Goal: Task Accomplishment & Management: Use online tool/utility

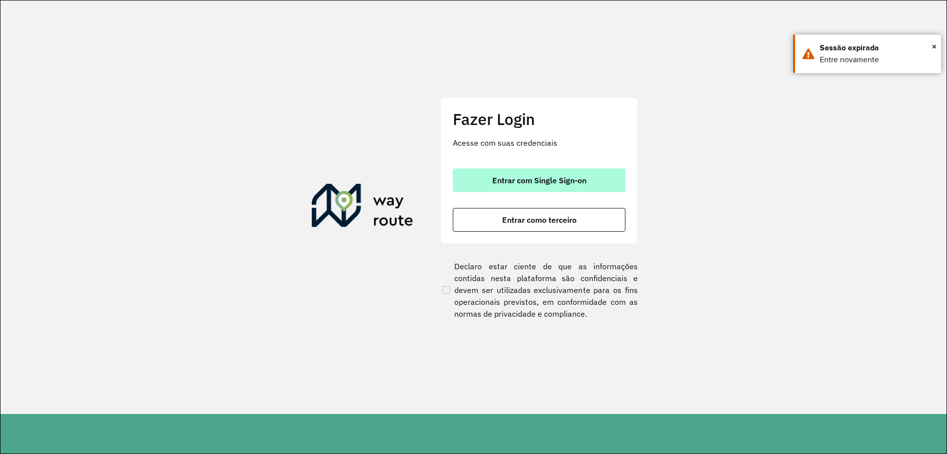
click at [556, 189] on button "Entrar com Single Sign-on" at bounding box center [539, 180] width 173 height 24
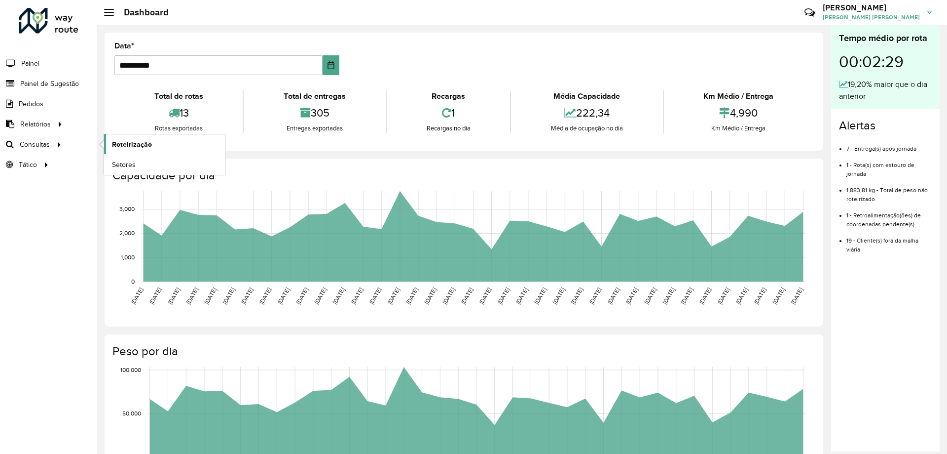
click at [144, 146] on span "Roteirização" at bounding box center [132, 144] width 40 height 10
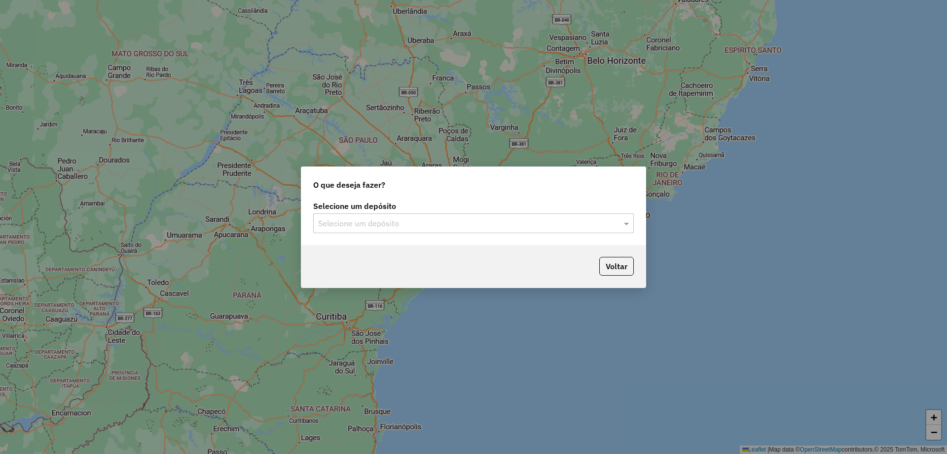
click at [558, 226] on input "text" at bounding box center [463, 224] width 291 height 12
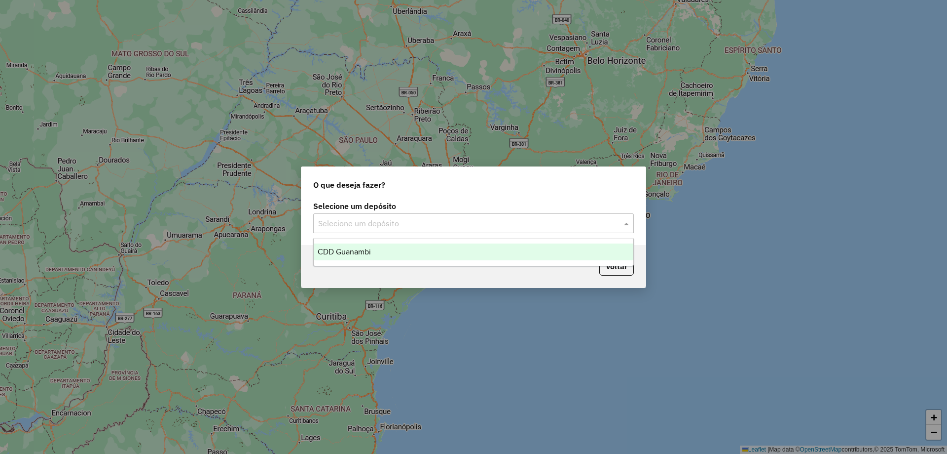
click at [409, 246] on div "CDD Guanambi" at bounding box center [474, 251] width 320 height 17
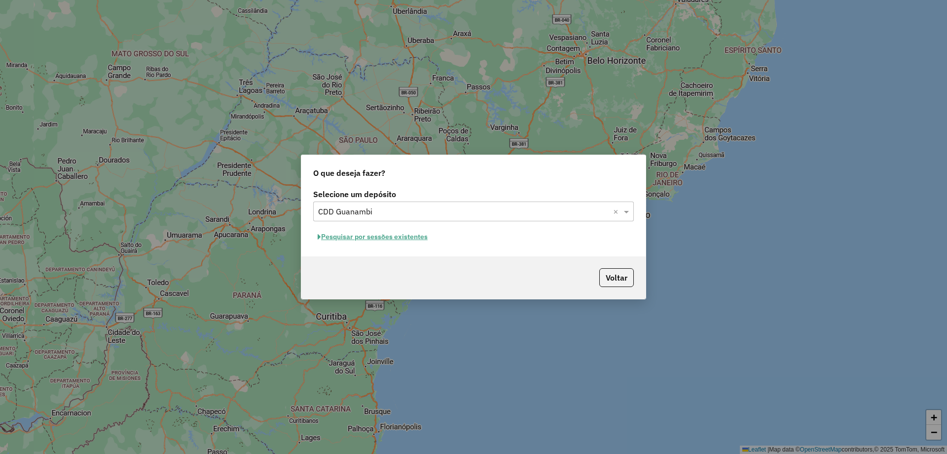
click at [375, 240] on button "Pesquisar por sessões existentes" at bounding box center [372, 236] width 119 height 15
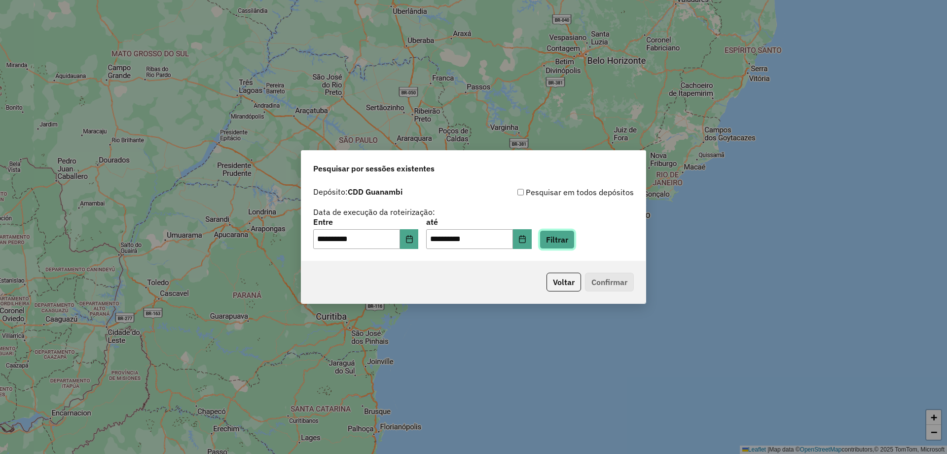
click at [565, 244] on button "Filtrar" at bounding box center [557, 239] width 35 height 19
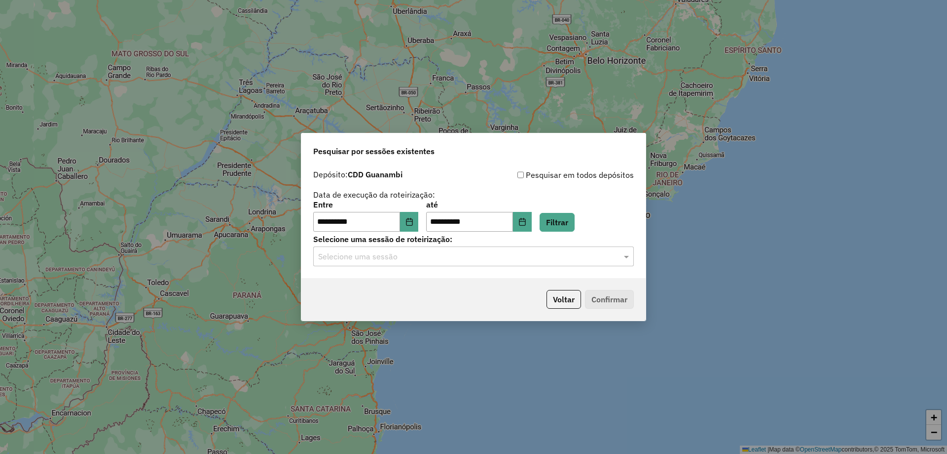
click at [347, 256] on input "text" at bounding box center [463, 257] width 291 height 12
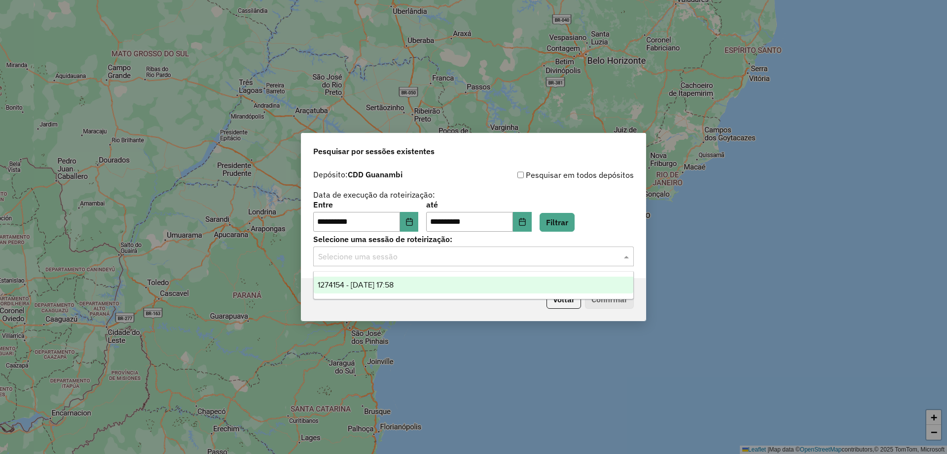
click at [342, 280] on span "1274154 - 12/09/2025 17:58" at bounding box center [356, 284] width 76 height 8
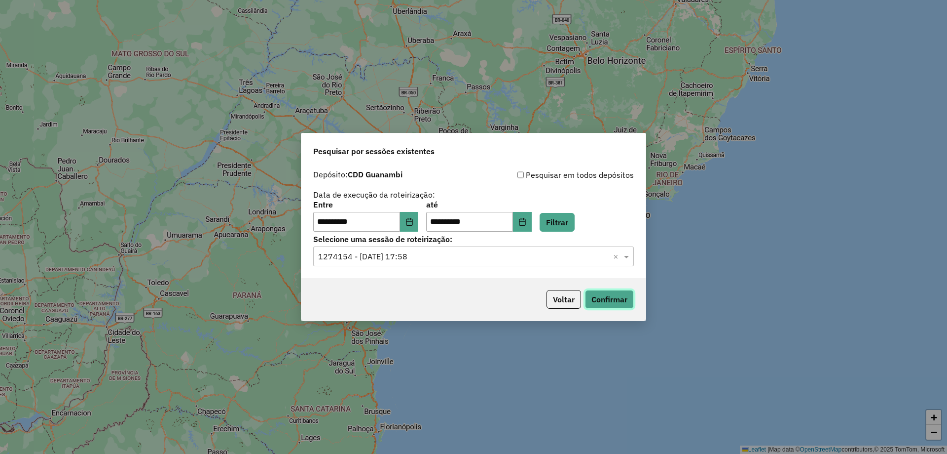
click at [610, 304] on button "Confirmar" at bounding box center [609, 299] width 49 height 19
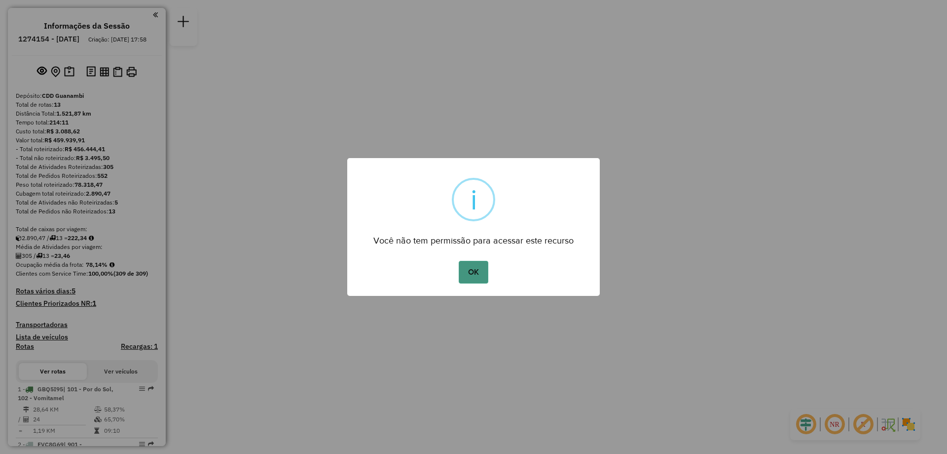
click at [472, 280] on button "OK" at bounding box center [473, 272] width 29 height 23
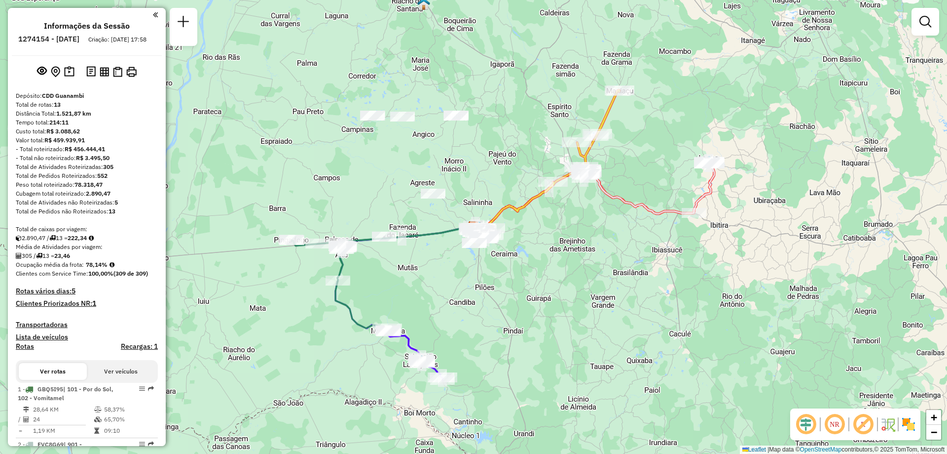
scroll to position [148, 0]
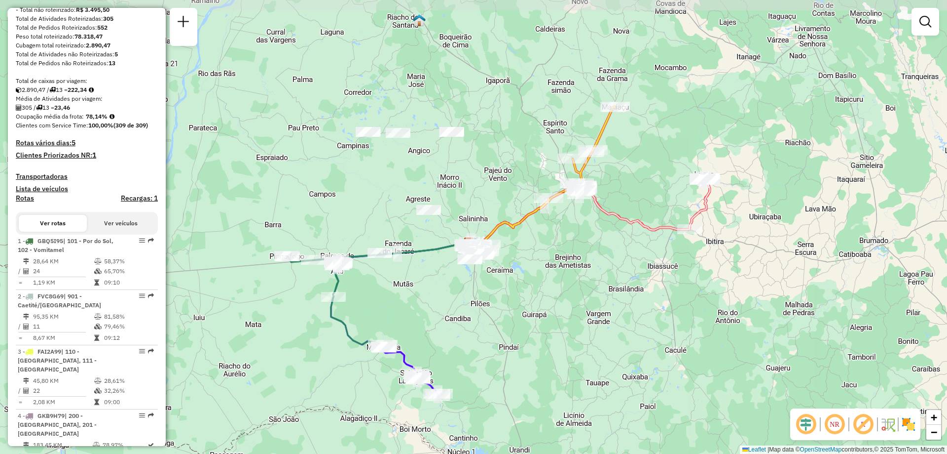
drag, startPoint x: 462, startPoint y: 301, endPoint x: 457, endPoint y: 317, distance: 16.9
click at [457, 317] on div "Janela de atendimento Grade de atendimento Capacidade Transportadoras Veículos …" at bounding box center [473, 227] width 947 height 454
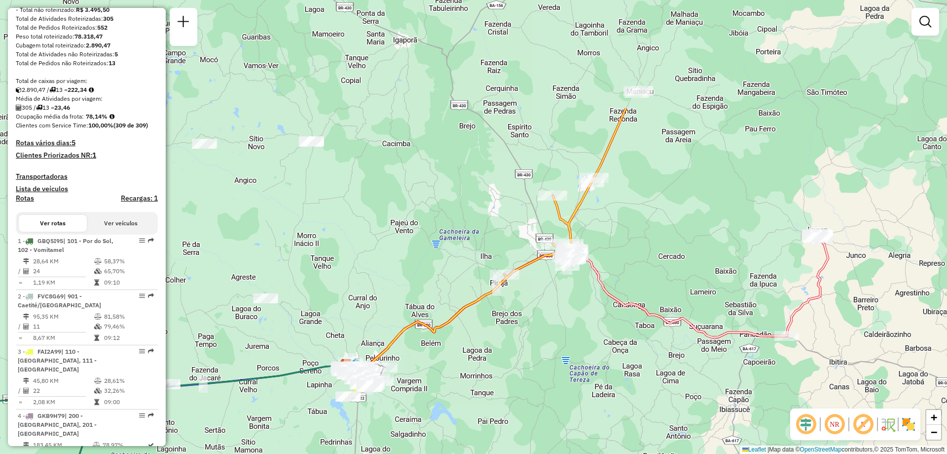
drag, startPoint x: 526, startPoint y: 233, endPoint x: 493, endPoint y: 333, distance: 104.9
click at [493, 333] on div "Janela de atendimento Grade de atendimento Capacidade Transportadoras Veículos …" at bounding box center [473, 227] width 947 height 454
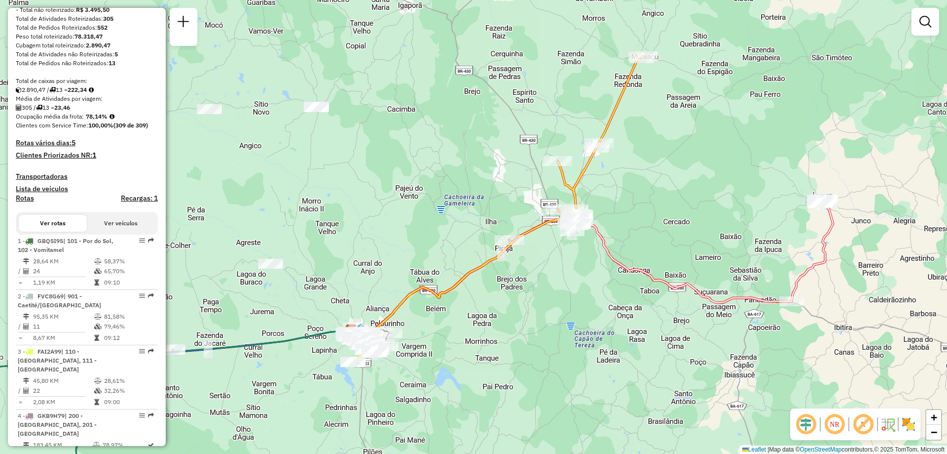
drag, startPoint x: 464, startPoint y: 210, endPoint x: 468, endPoint y: 182, distance: 28.4
click at [467, 183] on div "Janela de atendimento Grade de atendimento Capacidade Transportadoras Veículos …" at bounding box center [473, 227] width 947 height 454
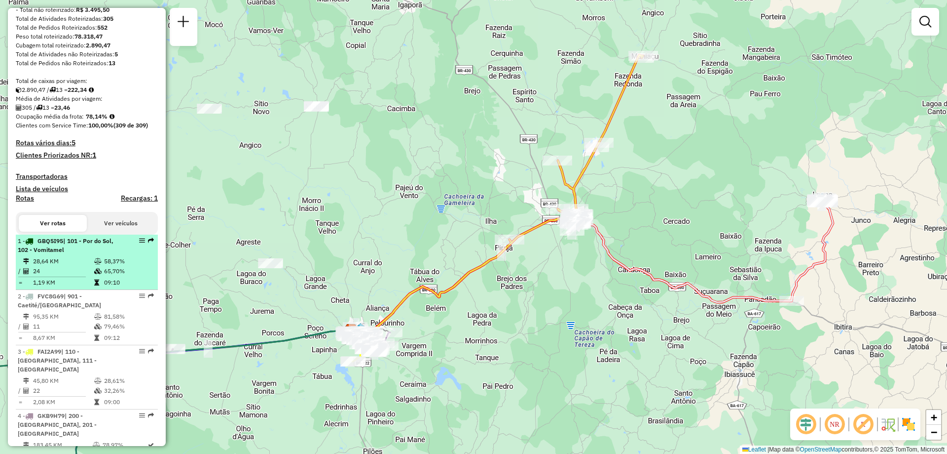
select select "**********"
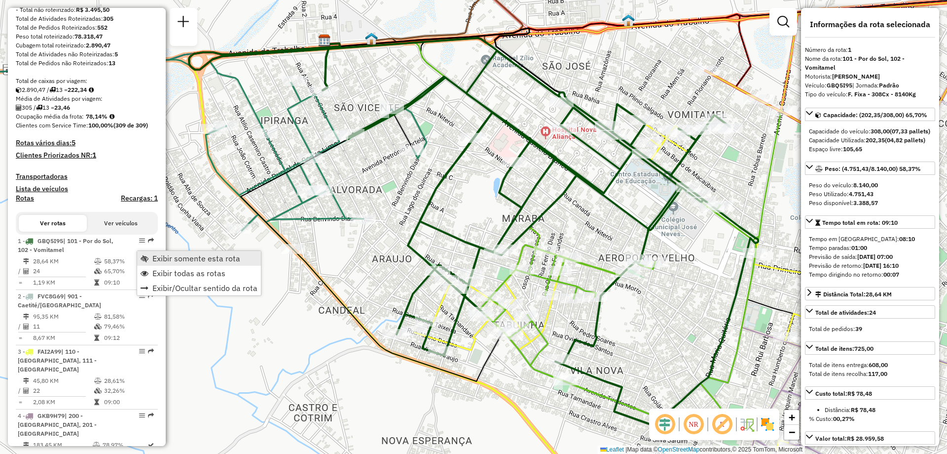
click at [181, 259] on span "Exibir somente esta rota" at bounding box center [196, 258] width 88 height 8
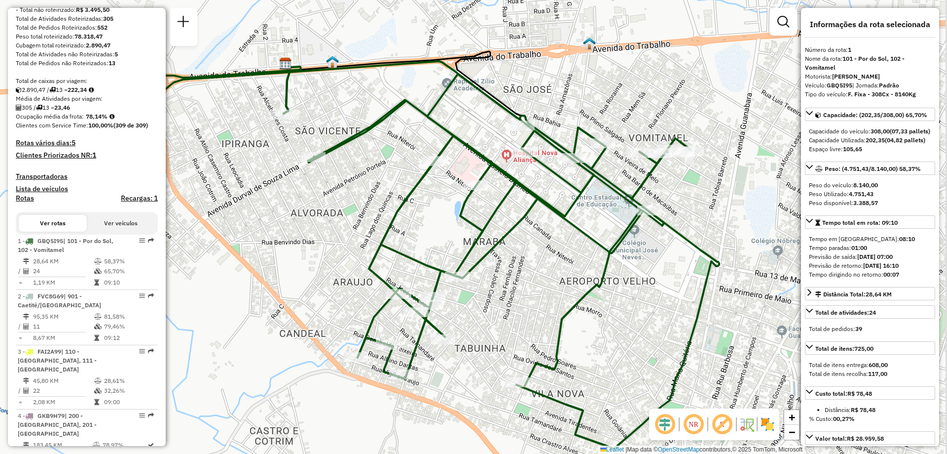
drag, startPoint x: 492, startPoint y: 186, endPoint x: 453, endPoint y: 209, distance: 45.8
click at [453, 209] on div "Janela de atendimento Grade de atendimento Capacidade Transportadoras Veículos …" at bounding box center [473, 227] width 947 height 454
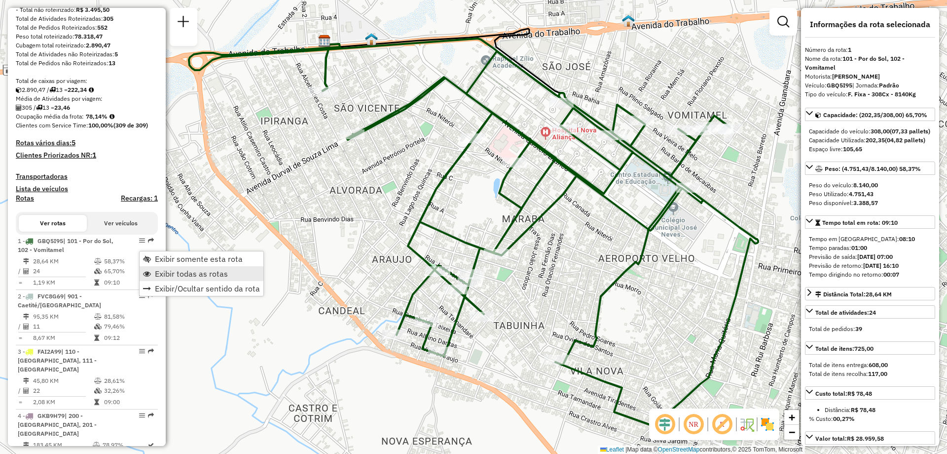
click at [173, 273] on span "Exibir todas as rotas" at bounding box center [191, 273] width 73 height 8
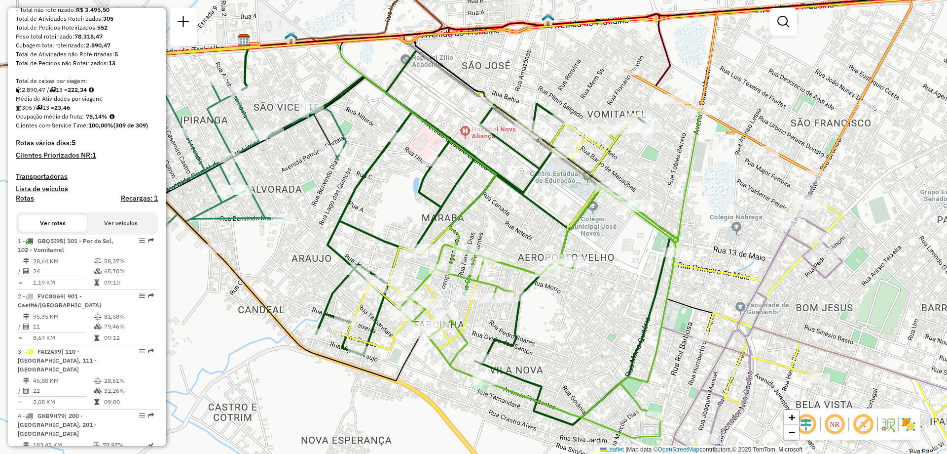
drag, startPoint x: 603, startPoint y: 219, endPoint x: 528, endPoint y: 208, distance: 75.8
click at [528, 208] on div "Janela de atendimento Grade de atendimento Capacidade Transportadoras Veículos …" at bounding box center [473, 227] width 947 height 454
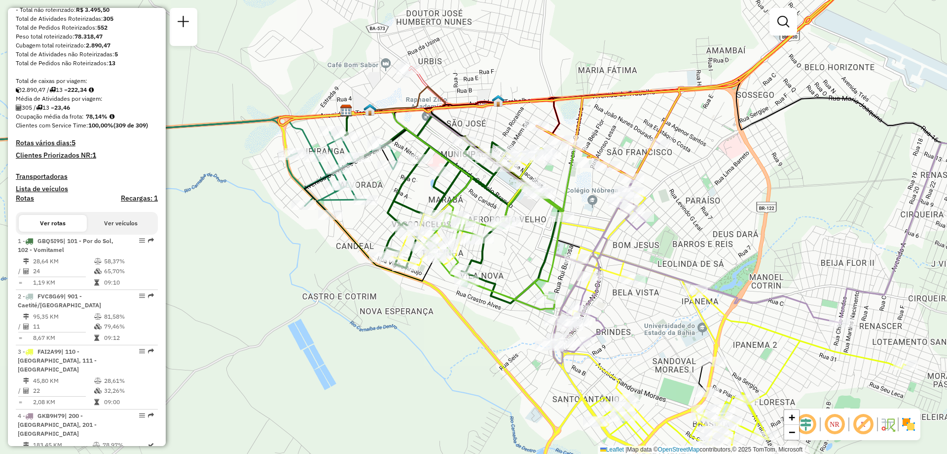
drag, startPoint x: 724, startPoint y: 266, endPoint x: 687, endPoint y: 249, distance: 41.5
click at [688, 250] on div "Janela de atendimento Grade de atendimento Capacidade Transportadoras Veículos …" at bounding box center [473, 227] width 947 height 454
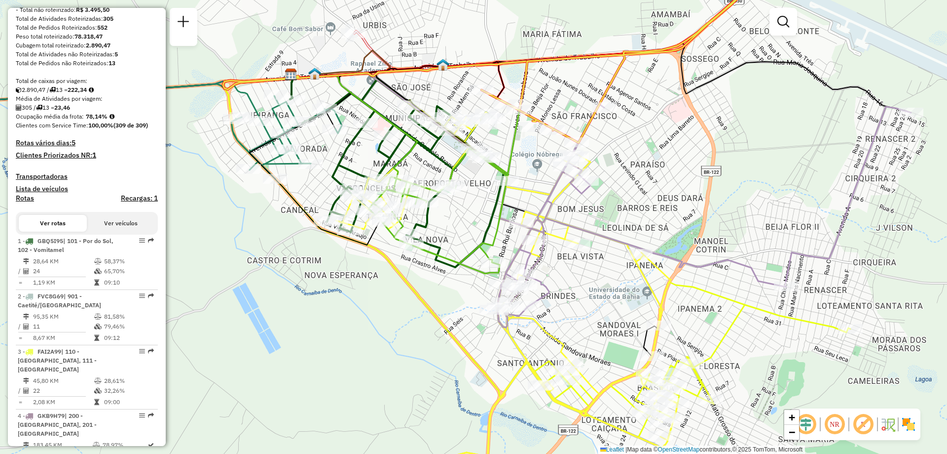
drag, startPoint x: 684, startPoint y: 248, endPoint x: 631, endPoint y: 216, distance: 61.5
click at [631, 216] on div "Janela de atendimento Grade de atendimento Capacidade Transportadoras Veículos …" at bounding box center [473, 227] width 947 height 454
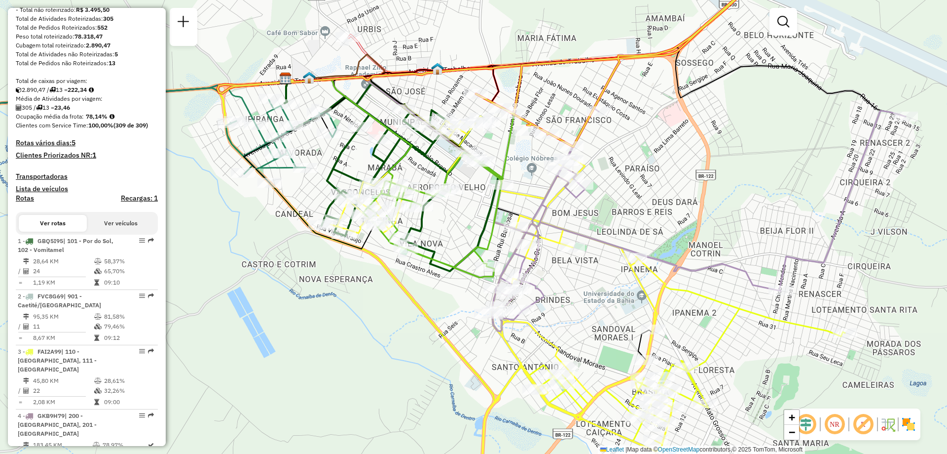
drag, startPoint x: 630, startPoint y: 217, endPoint x: 625, endPoint y: 221, distance: 6.7
click at [625, 221] on div "Janela de atendimento Grade de atendimento Capacidade Transportadoras Veículos …" at bounding box center [473, 227] width 947 height 454
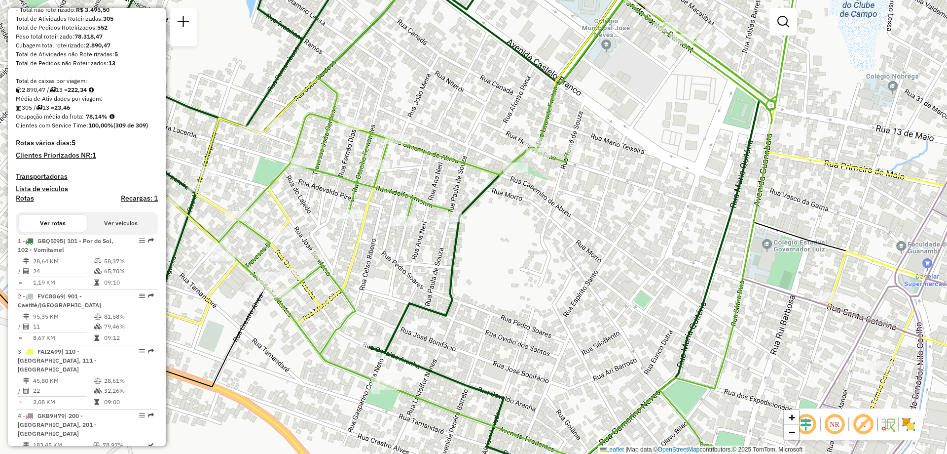
drag, startPoint x: 401, startPoint y: 251, endPoint x: 402, endPoint y: 265, distance: 13.9
click at [402, 265] on div "Janela de atendimento Grade de atendimento Capacidade Transportadoras Veículos …" at bounding box center [473, 227] width 947 height 454
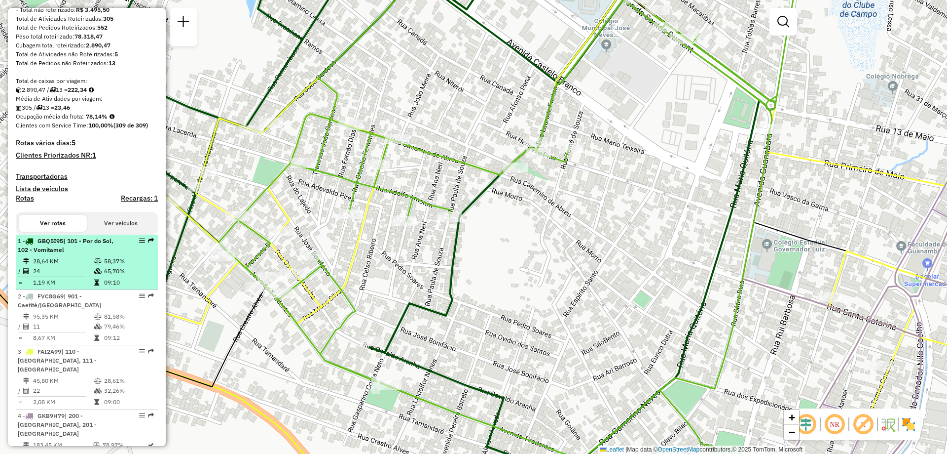
click at [65, 254] on div "1 - GBQ5I95 | 101 - Por do Sol, 102 - Vomitamel" at bounding box center [70, 245] width 105 height 18
select select "**********"
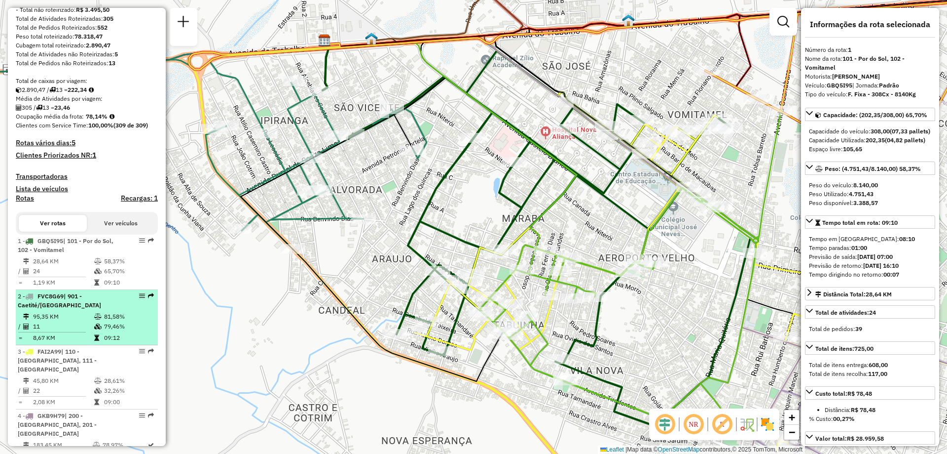
click at [68, 321] on td "95,35 KM" at bounding box center [63, 316] width 61 height 10
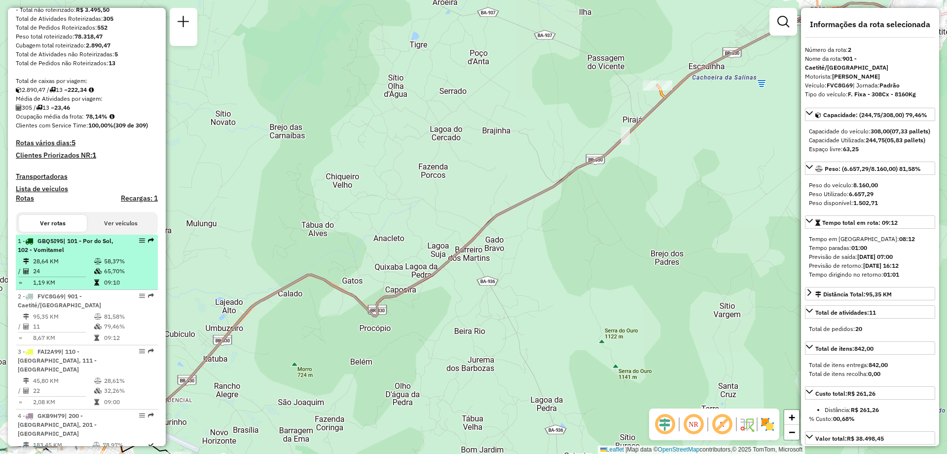
click at [41, 266] on td "28,64 KM" at bounding box center [63, 261] width 61 height 10
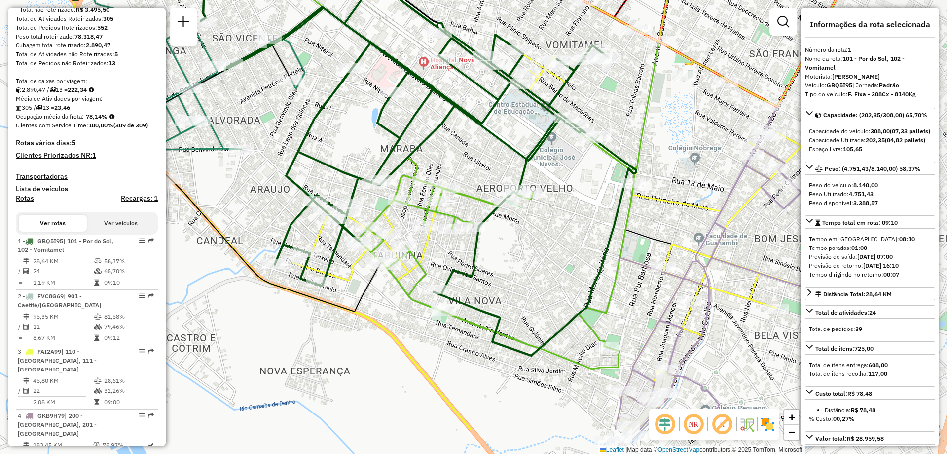
drag, startPoint x: 691, startPoint y: 296, endPoint x: 563, endPoint y: 225, distance: 146.9
click at [563, 225] on div "Janela de atendimento Grade de atendimento Capacidade Transportadoras Veículos …" at bounding box center [473, 227] width 947 height 454
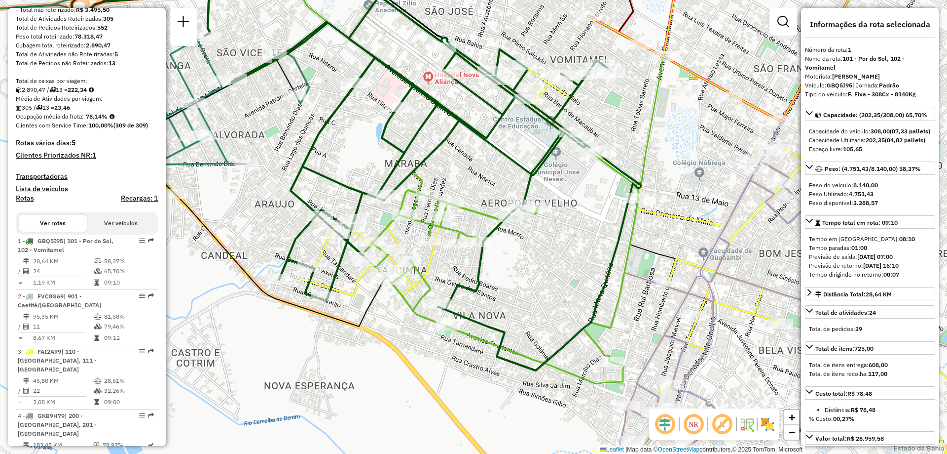
drag, startPoint x: 468, startPoint y: 165, endPoint x: 486, endPoint y: 191, distance: 31.2
click at [486, 191] on div "Janela de atendimento Grade de atendimento Capacidade Transportadoras Veículos …" at bounding box center [473, 227] width 947 height 454
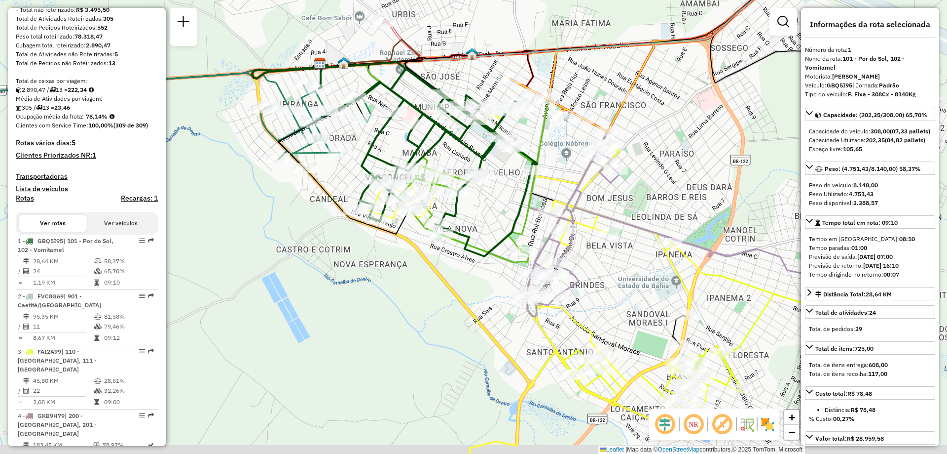
drag, startPoint x: 691, startPoint y: 282, endPoint x: 618, endPoint y: 224, distance: 93.7
click at [619, 224] on icon at bounding box center [535, 284] width 341 height 391
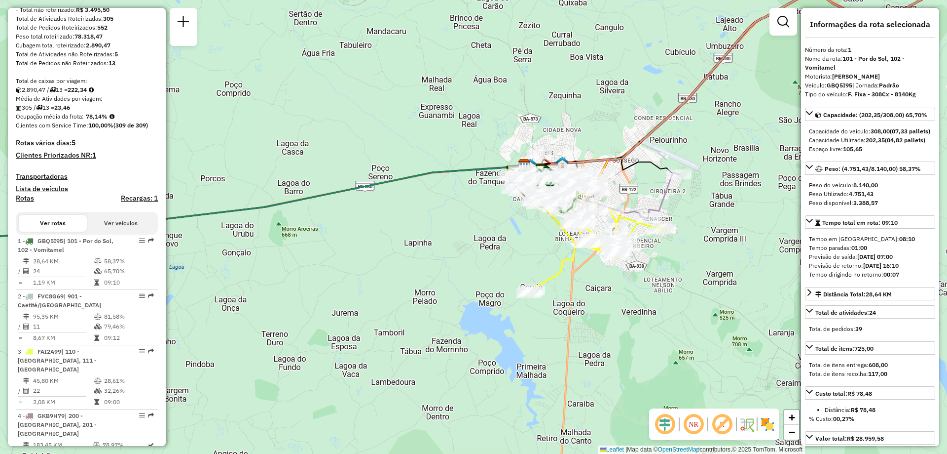
drag, startPoint x: 559, startPoint y: 372, endPoint x: 583, endPoint y: 204, distance: 169.9
click at [580, 221] on div "Janela de atendimento Grade de atendimento Capacidade Transportadoras Veículos …" at bounding box center [473, 227] width 947 height 454
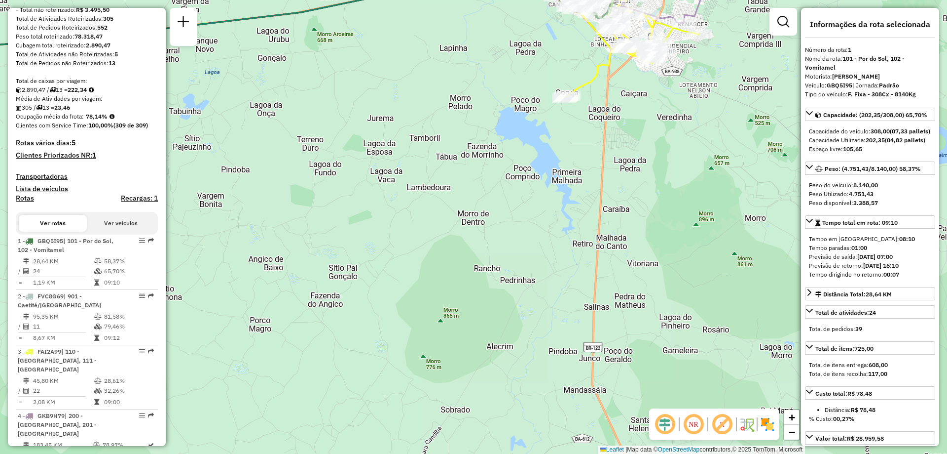
drag, startPoint x: 627, startPoint y: 225, endPoint x: 642, endPoint y: 164, distance: 62.4
click at [642, 169] on div "Janela de atendimento Grade de atendimento Capacidade Transportadoras Veículos …" at bounding box center [473, 227] width 947 height 454
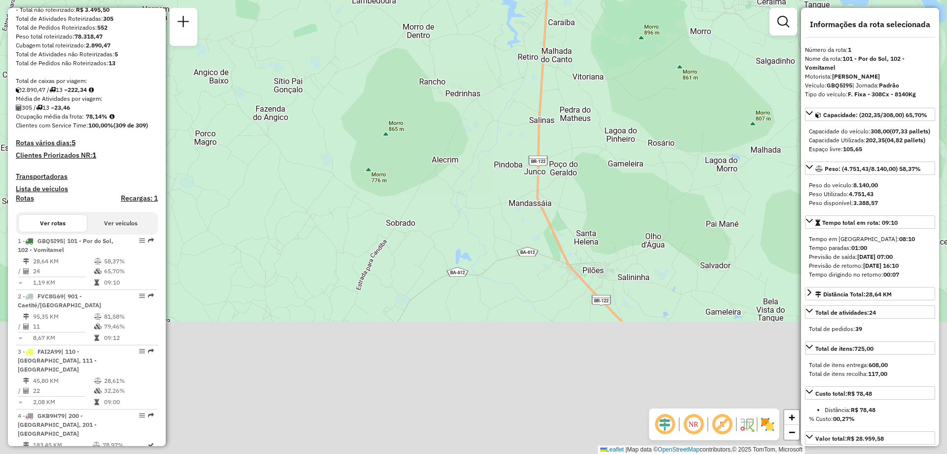
drag, startPoint x: 748, startPoint y: 367, endPoint x: 678, endPoint y: 222, distance: 161.6
click at [681, 229] on div "Janela de atendimento Grade de atendimento Capacidade Transportadoras Veículos …" at bounding box center [473, 227] width 947 height 454
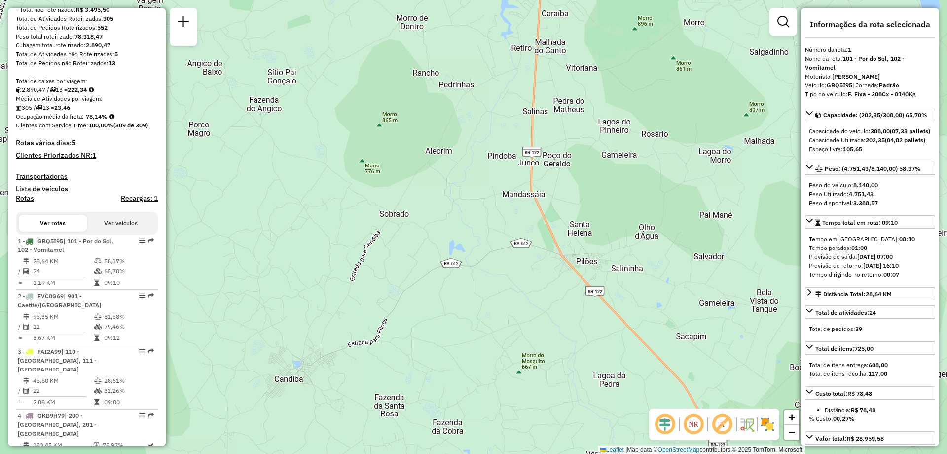
drag, startPoint x: 626, startPoint y: 104, endPoint x: 646, endPoint y: 333, distance: 229.8
click at [643, 329] on div "Janela de atendimento Grade de atendimento Capacidade Transportadoras Veículos …" at bounding box center [473, 227] width 947 height 454
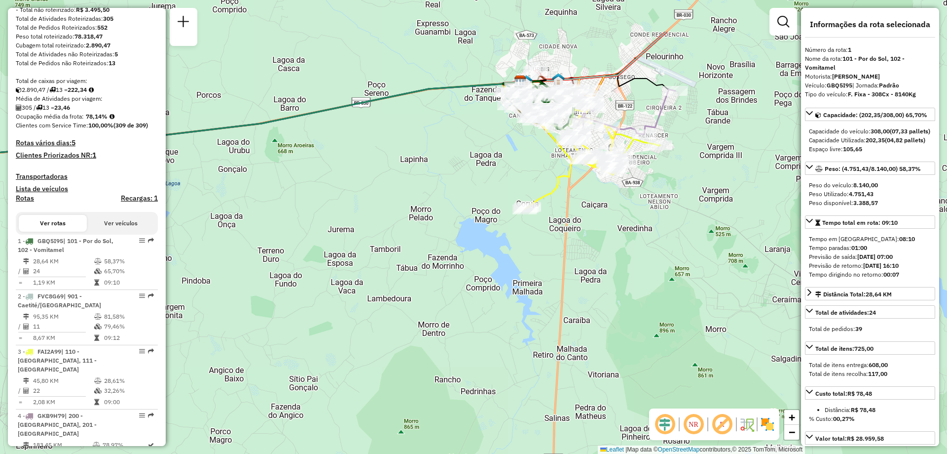
drag, startPoint x: 612, startPoint y: 198, endPoint x: 624, endPoint y: 306, distance: 109.2
click at [624, 306] on div "Janela de atendimento Grade de atendimento Capacidade Transportadoras Veículos …" at bounding box center [473, 227] width 947 height 454
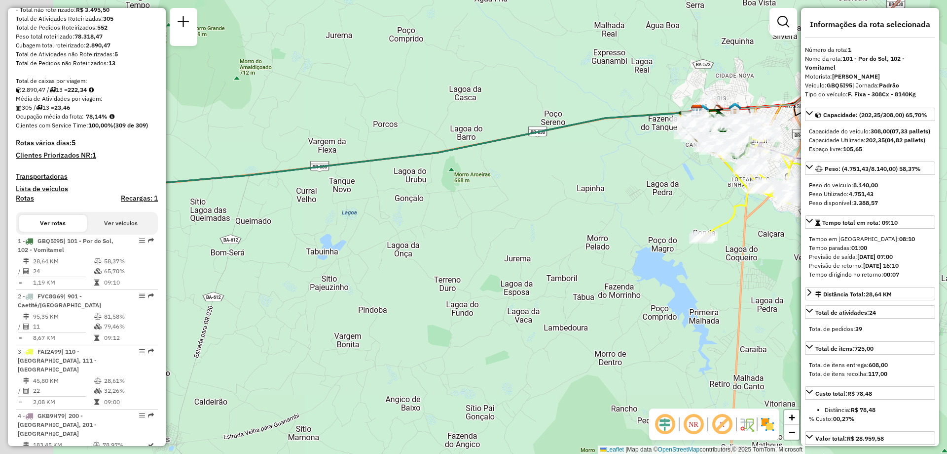
drag, startPoint x: 326, startPoint y: 179, endPoint x: 572, endPoint y: 160, distance: 246.9
click at [572, 160] on div "Janela de atendimento Grade de atendimento Capacidade Transportadoras Veículos …" at bounding box center [473, 227] width 947 height 454
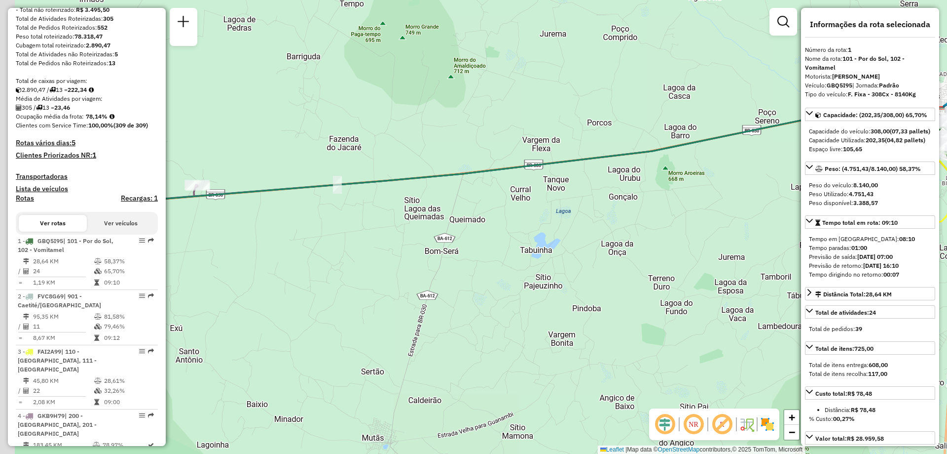
drag, startPoint x: 295, startPoint y: 223, endPoint x: 428, endPoint y: 222, distance: 133.2
click at [428, 222] on div "Janela de atendimento Grade de atendimento Capacidade Transportadoras Veículos …" at bounding box center [473, 227] width 947 height 454
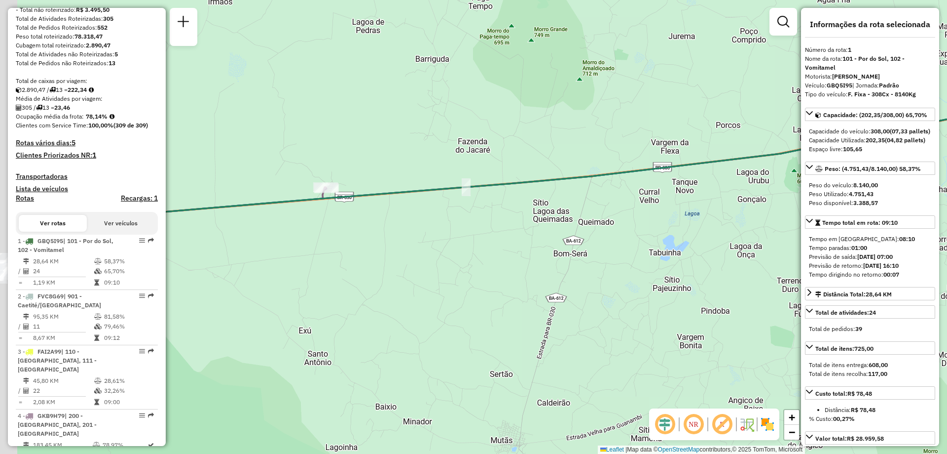
drag, startPoint x: 248, startPoint y: 261, endPoint x: 540, endPoint y: 285, distance: 293.6
click at [540, 285] on div "Janela de atendimento Grade de atendimento Capacidade Transportadoras Veículos …" at bounding box center [473, 227] width 947 height 454
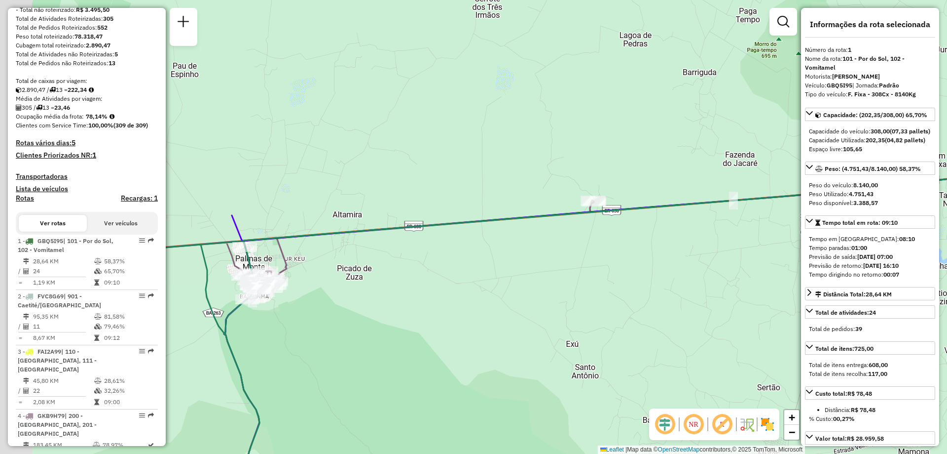
drag, startPoint x: 471, startPoint y: 307, endPoint x: 539, endPoint y: 311, distance: 68.7
click at [539, 310] on div "Janela de atendimento Grade de atendimento Capacidade Transportadoras Veículos …" at bounding box center [473, 227] width 947 height 454
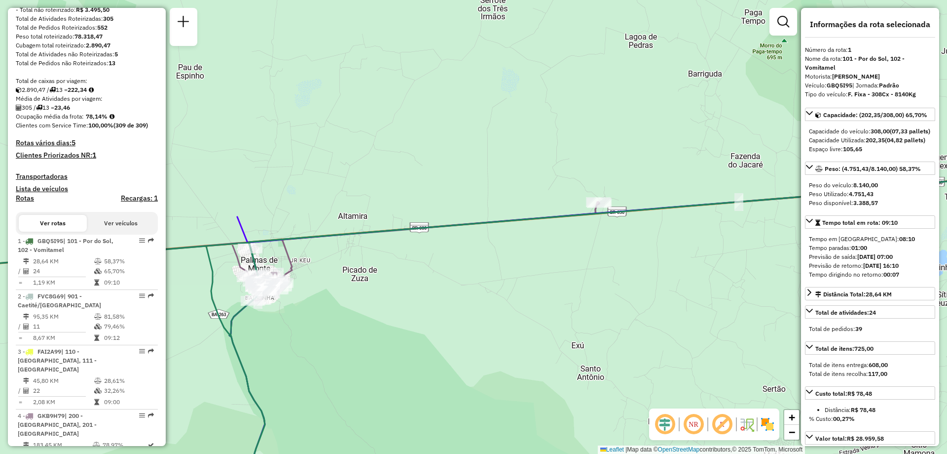
drag, startPoint x: 322, startPoint y: 317, endPoint x: 440, endPoint y: 200, distance: 166.8
click at [440, 200] on div "Janela de atendimento Grade de atendimento Capacidade Transportadoras Veículos …" at bounding box center [473, 227] width 947 height 454
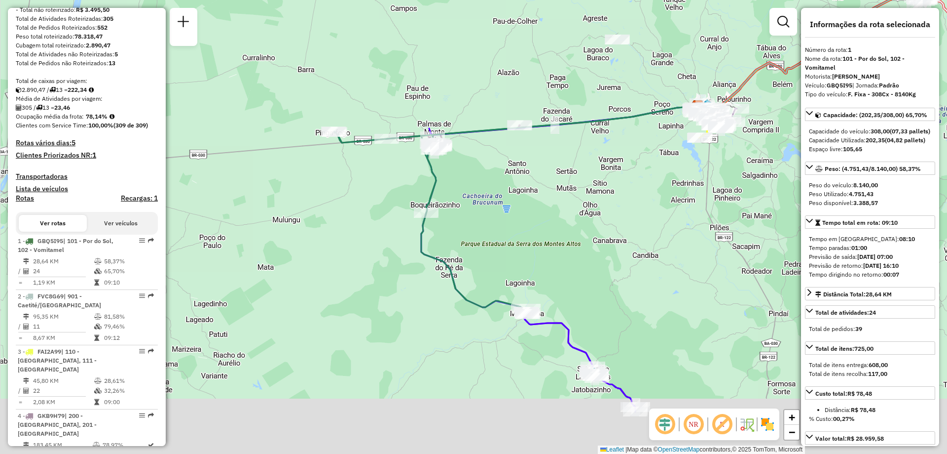
drag, startPoint x: 471, startPoint y: 307, endPoint x: 482, endPoint y: 215, distance: 93.0
click at [482, 215] on div "Janela de atendimento Grade de atendimento Capacidade Transportadoras Veículos …" at bounding box center [473, 227] width 947 height 454
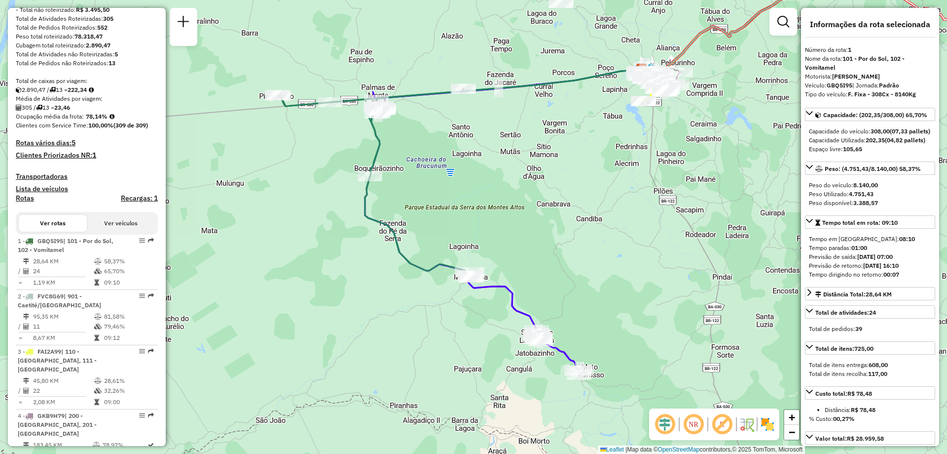
drag, startPoint x: 545, startPoint y: 216, endPoint x: 496, endPoint y: 191, distance: 54.7
click at [496, 191] on div "Janela de atendimento Grade de atendimento Capacidade Transportadoras Veículos …" at bounding box center [473, 227] width 947 height 454
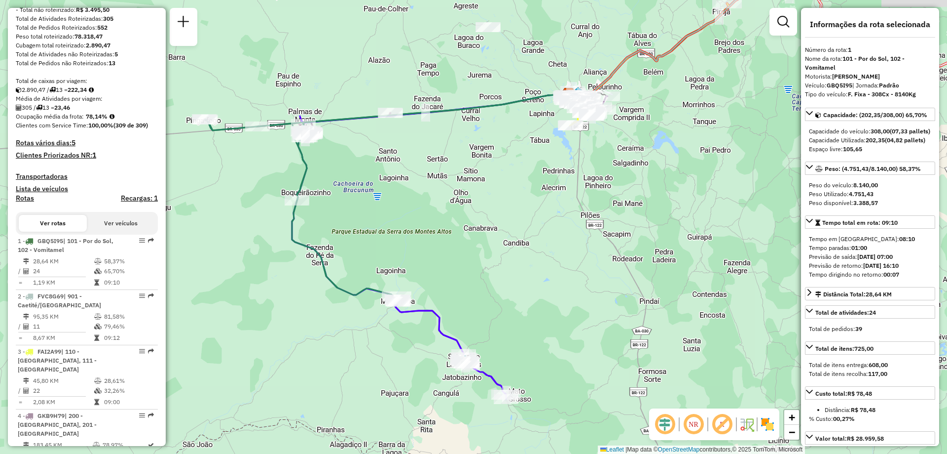
drag, startPoint x: 469, startPoint y: 104, endPoint x: 410, endPoint y: 145, distance: 72.3
click at [411, 144] on div "Janela de atendimento Grade de atendimento Capacidade Transportadoras Veículos …" at bounding box center [473, 227] width 947 height 454
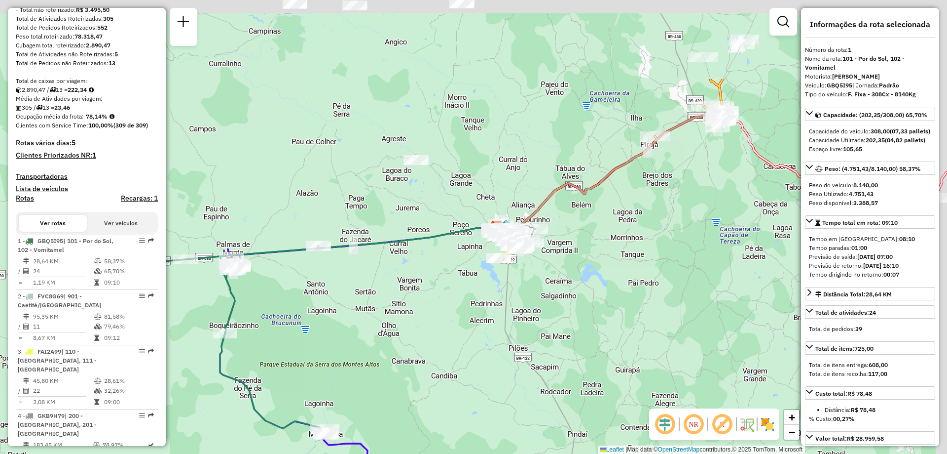
drag, startPoint x: 671, startPoint y: 42, endPoint x: 585, endPoint y: 197, distance: 177.2
click at [585, 197] on div "Janela de atendimento Grade de atendimento Capacidade Transportadoras Veículos …" at bounding box center [473, 227] width 947 height 454
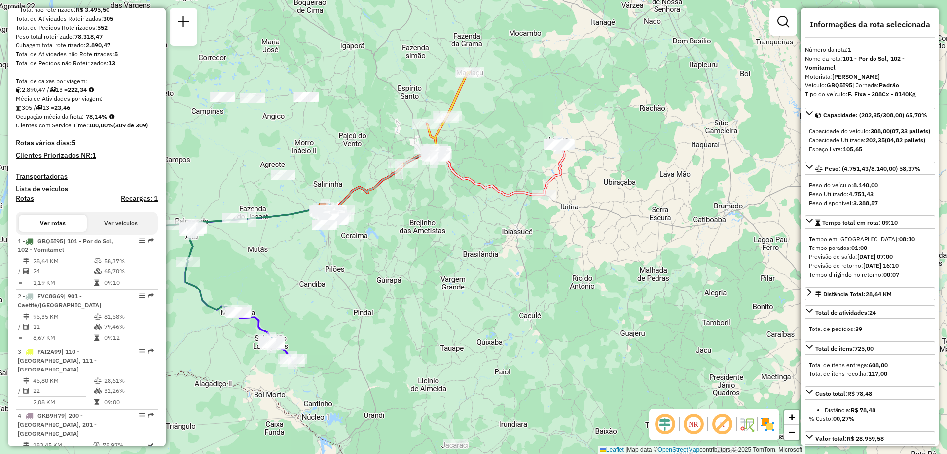
drag, startPoint x: 337, startPoint y: 114, endPoint x: 380, endPoint y: 139, distance: 50.1
click at [380, 138] on div "Janela de atendimento Grade de atendimento Capacidade Transportadoras Veículos …" at bounding box center [473, 227] width 947 height 454
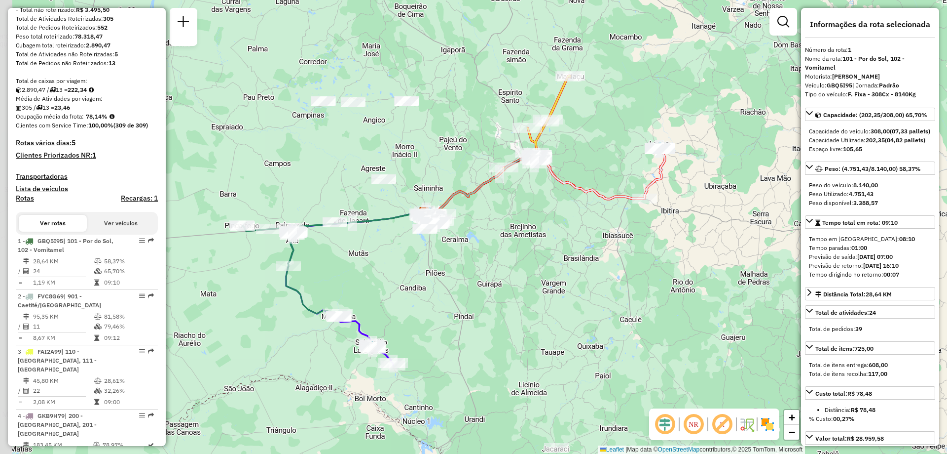
drag, startPoint x: 345, startPoint y: 169, endPoint x: 419, endPoint y: 155, distance: 75.8
click at [419, 155] on div "Janela de atendimento Grade de atendimento Capacidade Transportadoras Veículos …" at bounding box center [473, 227] width 947 height 454
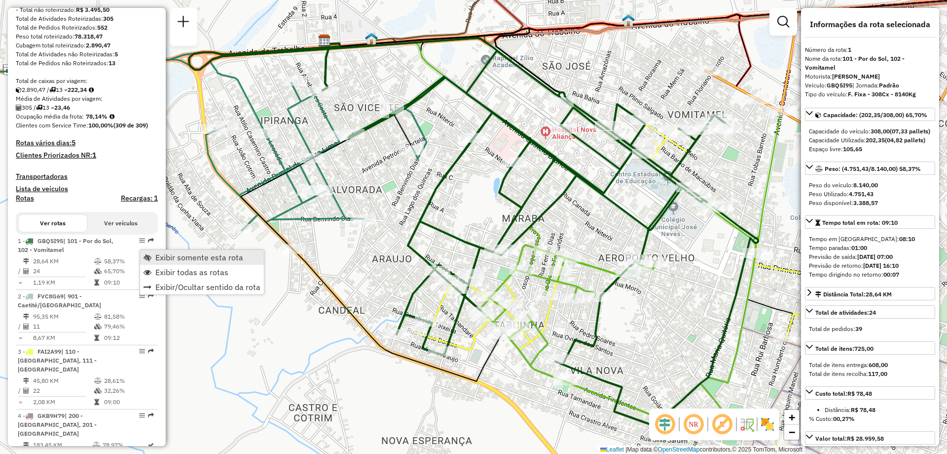
click at [199, 260] on span "Exibir somente esta rota" at bounding box center [199, 257] width 88 height 8
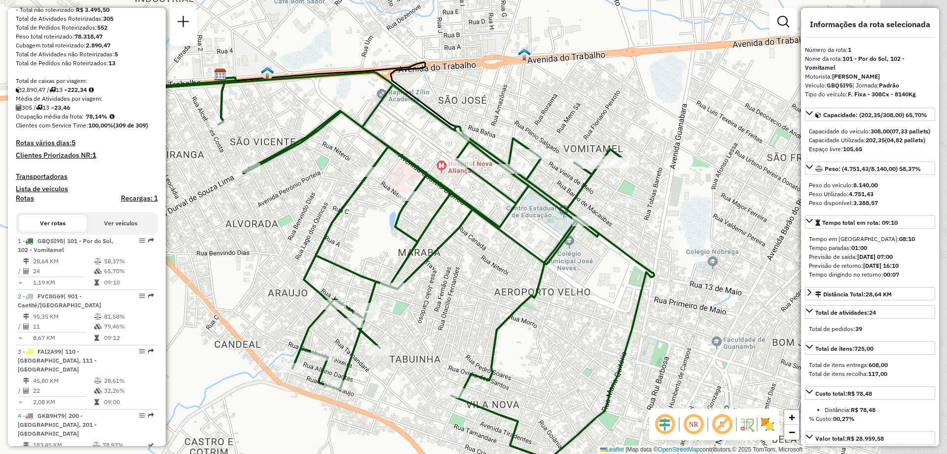
drag, startPoint x: 452, startPoint y: 186, endPoint x: 351, endPoint y: 220, distance: 106.1
click at [351, 220] on div "Janela de atendimento Grade de atendimento Capacidade Transportadoras Veículos …" at bounding box center [473, 227] width 947 height 454
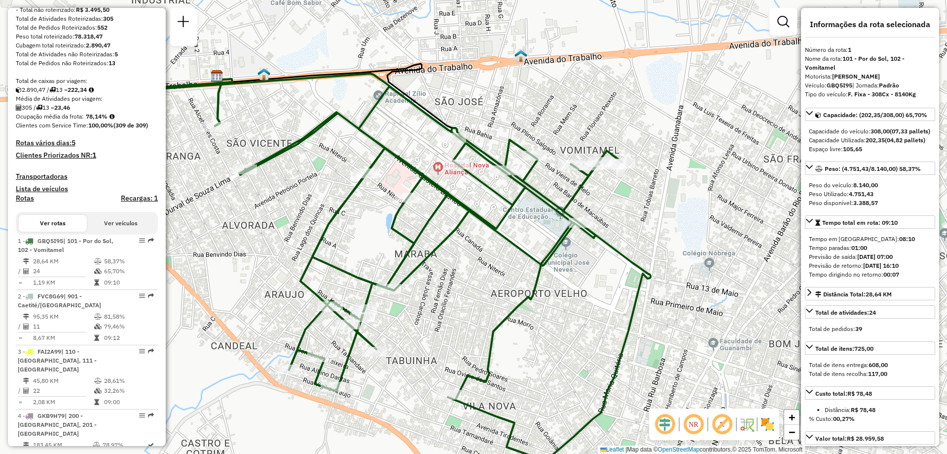
drag, startPoint x: 351, startPoint y: 220, endPoint x: 399, endPoint y: 214, distance: 47.7
click at [399, 214] on div "Janela de atendimento Grade de atendimento Capacidade Transportadoras Veículos …" at bounding box center [473, 227] width 947 height 454
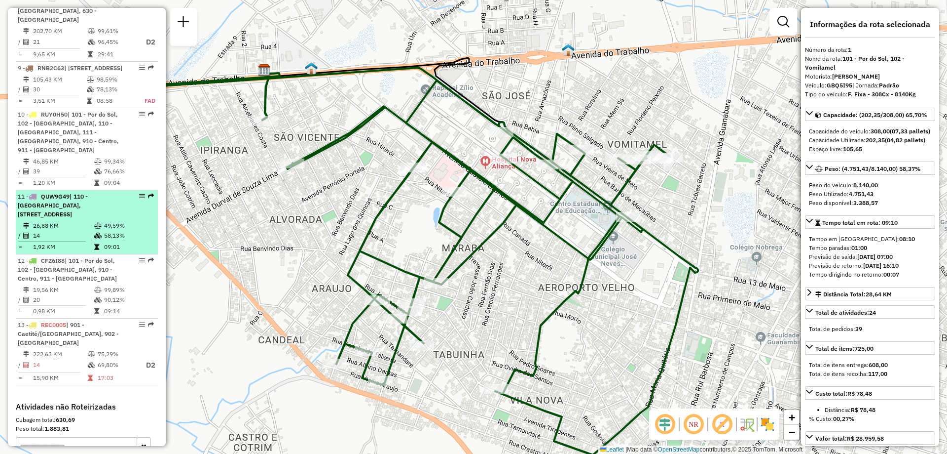
scroll to position [839, 0]
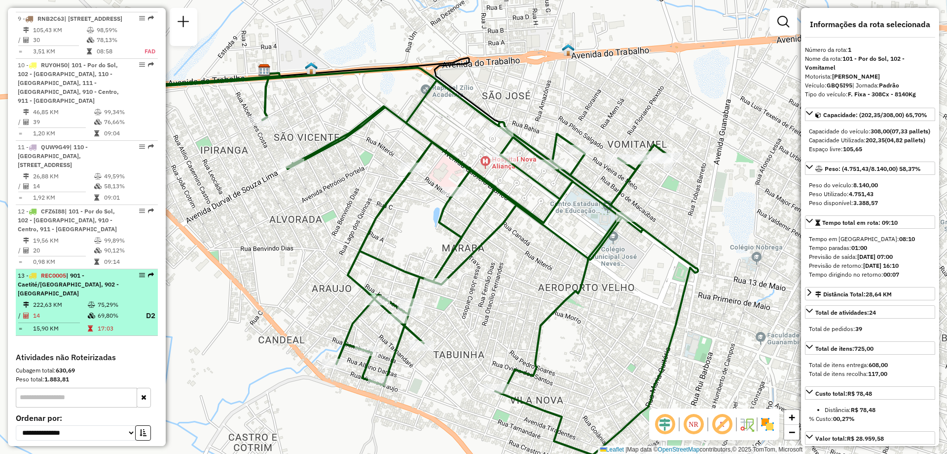
click at [90, 296] on span "| 901 - Caetité/Alto Buenos Aires, 902 - Maniaçu" at bounding box center [68, 283] width 101 height 25
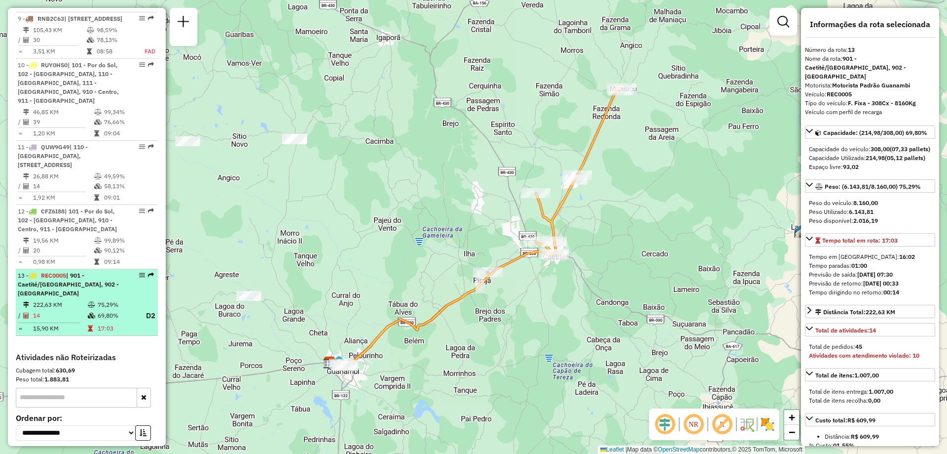
click at [90, 298] on div "13 - REC0005 | 901 - Caetité/Alto Buenos Aires, 902 - Maniaçu" at bounding box center [70, 284] width 105 height 27
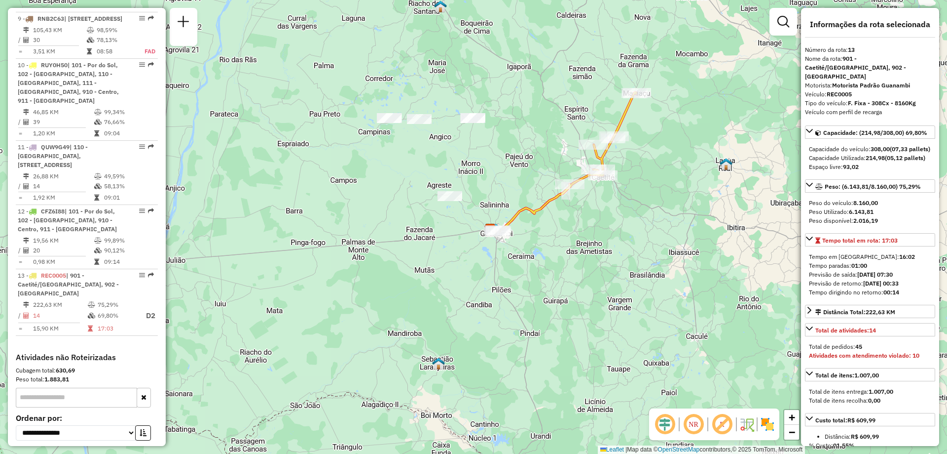
drag, startPoint x: 664, startPoint y: 71, endPoint x: 657, endPoint y: 87, distance: 18.1
click at [657, 87] on div "Janela de atendimento Grade de atendimento Capacidade Transportadoras Veículos …" at bounding box center [473, 227] width 947 height 454
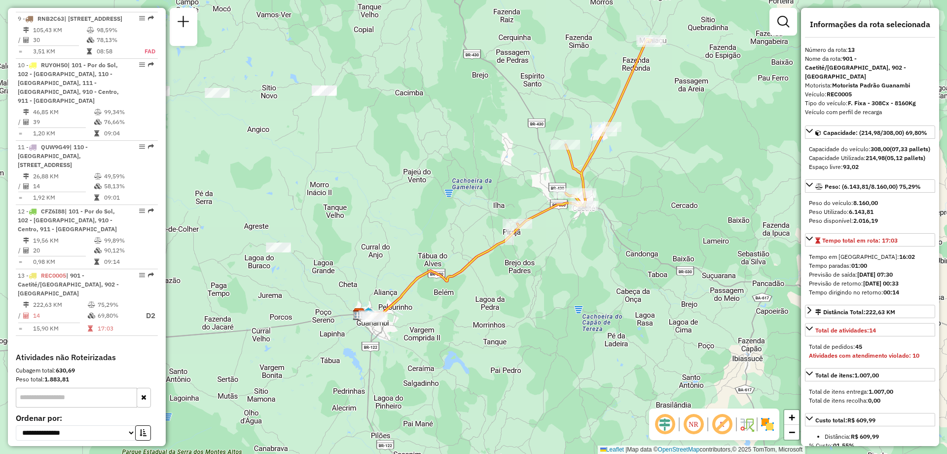
drag, startPoint x: 482, startPoint y: 180, endPoint x: 472, endPoint y: 189, distance: 13.6
click at [472, 189] on div "Janela de atendimento Grade de atendimento Capacidade Transportadoras Veículos …" at bounding box center [473, 227] width 947 height 454
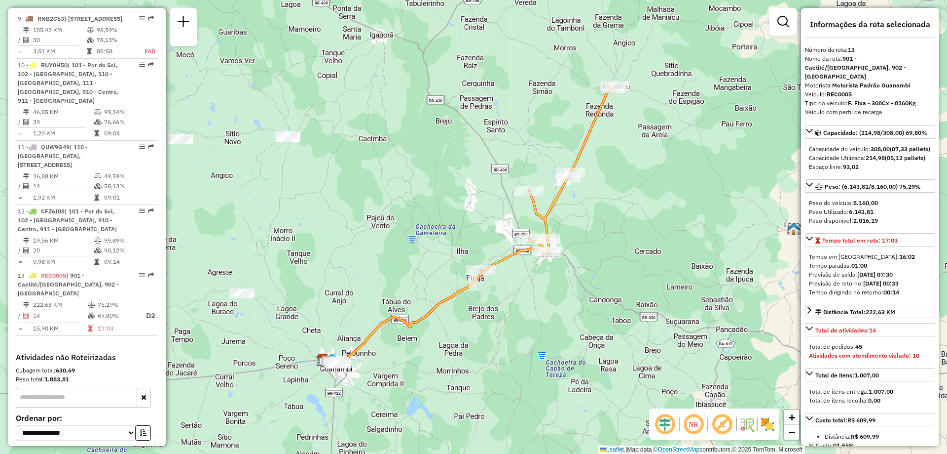
drag, startPoint x: 426, startPoint y: 242, endPoint x: 397, endPoint y: 281, distance: 48.7
click at [397, 281] on div "Janela de atendimento Grade de atendimento Capacidade Transportadoras Veículos …" at bounding box center [473, 227] width 947 height 454
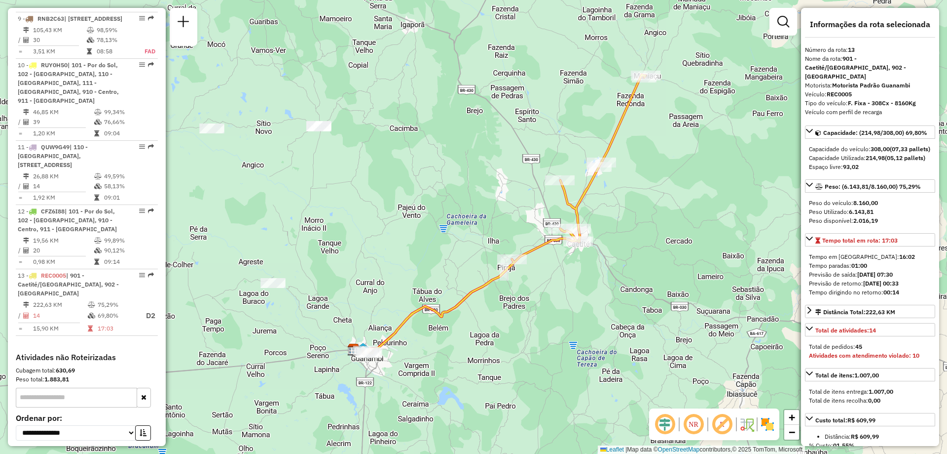
drag, startPoint x: 501, startPoint y: 304, endPoint x: 531, endPoint y: 294, distance: 31.2
click at [531, 294] on div "Janela de atendimento Grade de atendimento Capacidade Transportadoras Veículos …" at bounding box center [473, 227] width 947 height 454
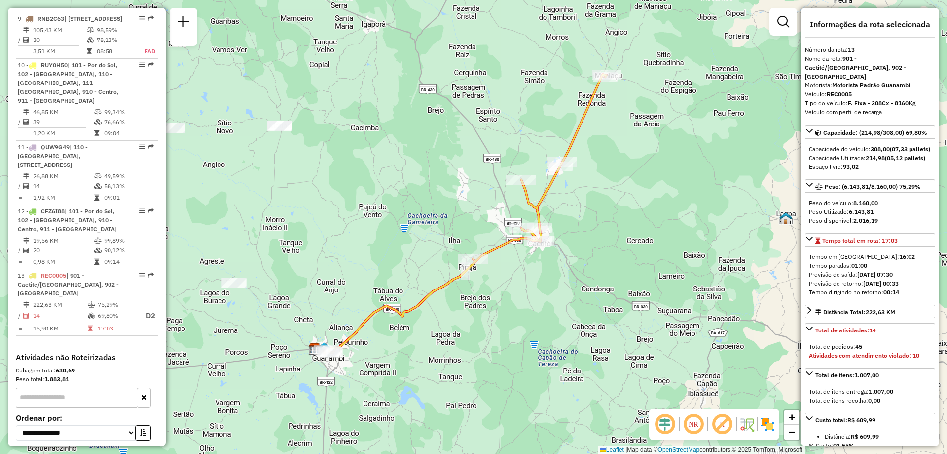
drag, startPoint x: 526, startPoint y: 206, endPoint x: 487, endPoint y: 206, distance: 39.0
click at [487, 206] on div "Janela de atendimento Grade de atendimento Capacidade Transportadoras Veículos …" at bounding box center [473, 227] width 947 height 454
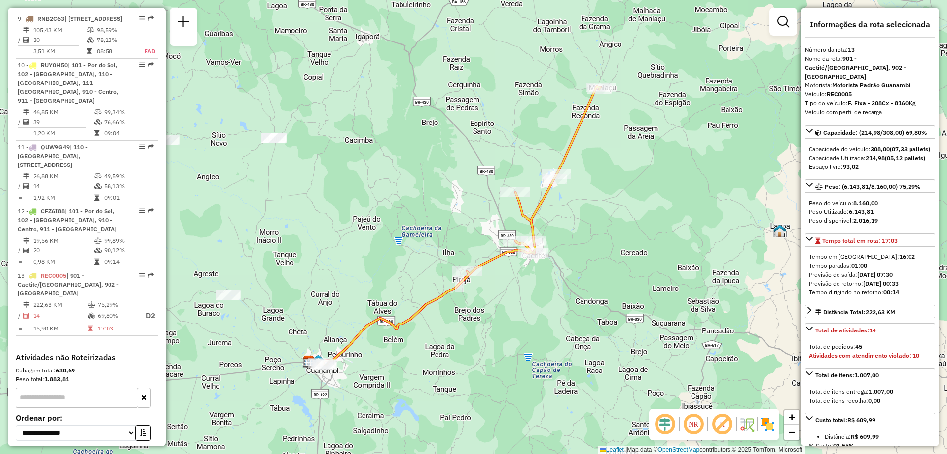
drag, startPoint x: 487, startPoint y: 206, endPoint x: 482, endPoint y: 218, distance: 13.5
click at [482, 218] on div "Janela de atendimento Grade de atendimento Capacidade Transportadoras Veículos …" at bounding box center [473, 227] width 947 height 454
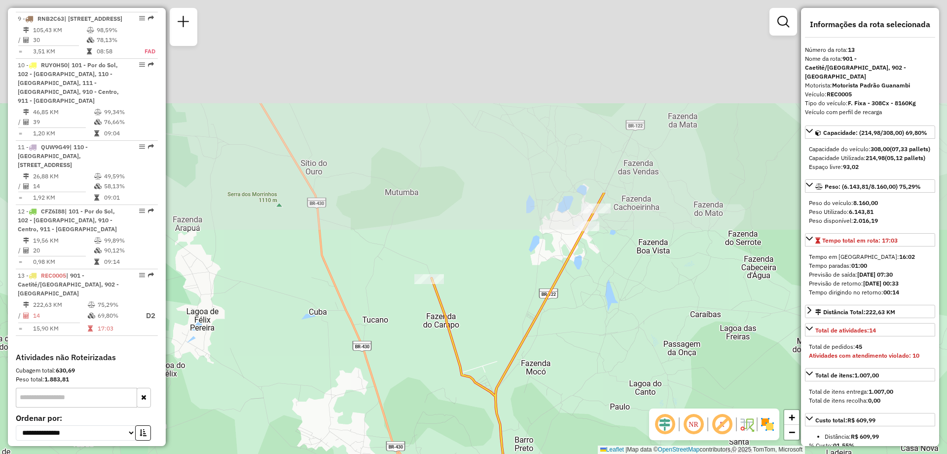
drag, startPoint x: 643, startPoint y: 126, endPoint x: 558, endPoint y: 368, distance: 256.1
click at [558, 368] on div "Janela de atendimento Grade de atendimento Capacidade Transportadoras Veículos …" at bounding box center [473, 227] width 947 height 454
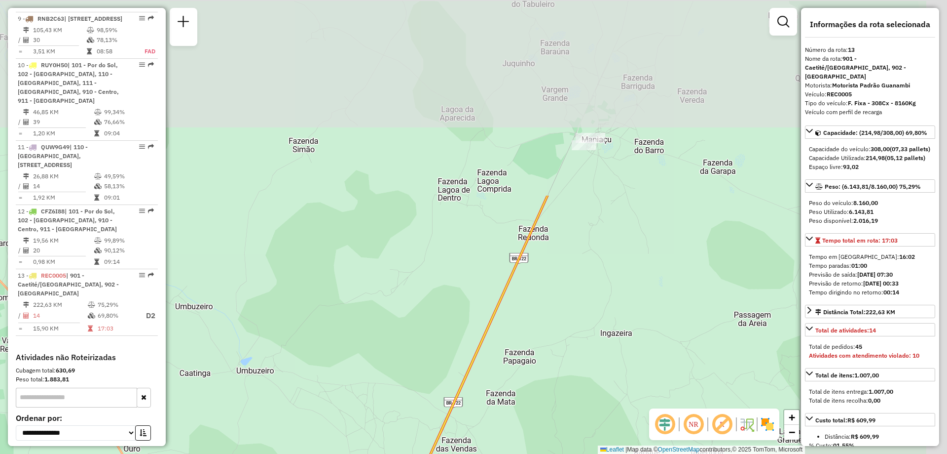
drag, startPoint x: 699, startPoint y: 99, endPoint x: 547, endPoint y: 315, distance: 264.6
click at [523, 347] on div "Janela de atendimento Grade de atendimento Capacidade Transportadoras Veículos …" at bounding box center [473, 227] width 947 height 454
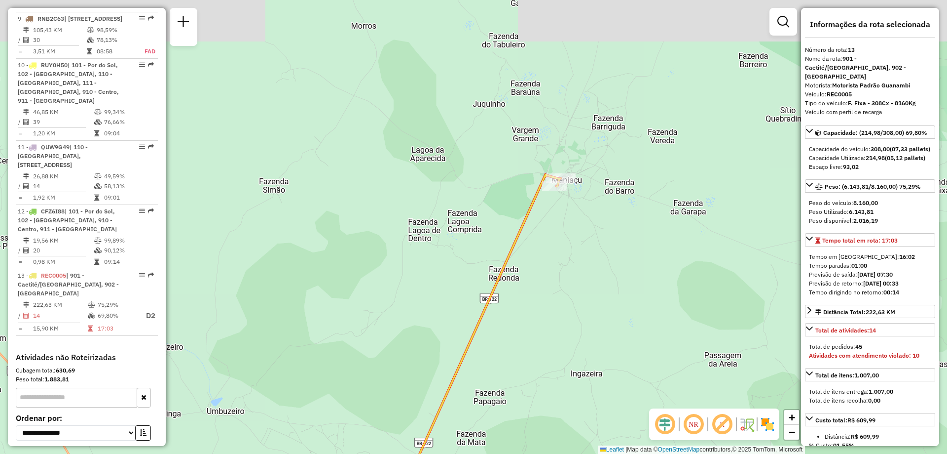
drag, startPoint x: 626, startPoint y: 172, endPoint x: 586, endPoint y: 224, distance: 65.4
click at [586, 224] on div "Janela de atendimento Grade de atendimento Capacidade Transportadoras Veículos …" at bounding box center [473, 227] width 947 height 454
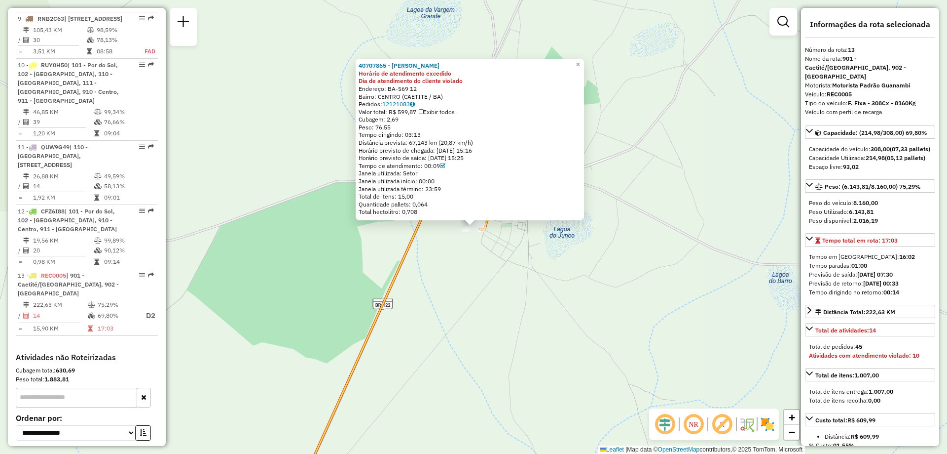
scroll to position [954, 0]
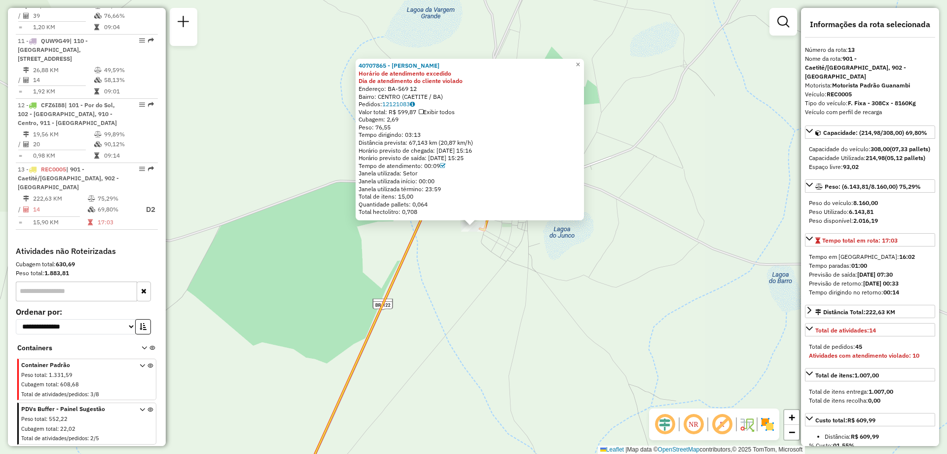
click at [433, 295] on div "40707865 - LANCHONETE ALMEIDA Horário de atendimento excedido Dia de atendiment…" at bounding box center [473, 227] width 947 height 454
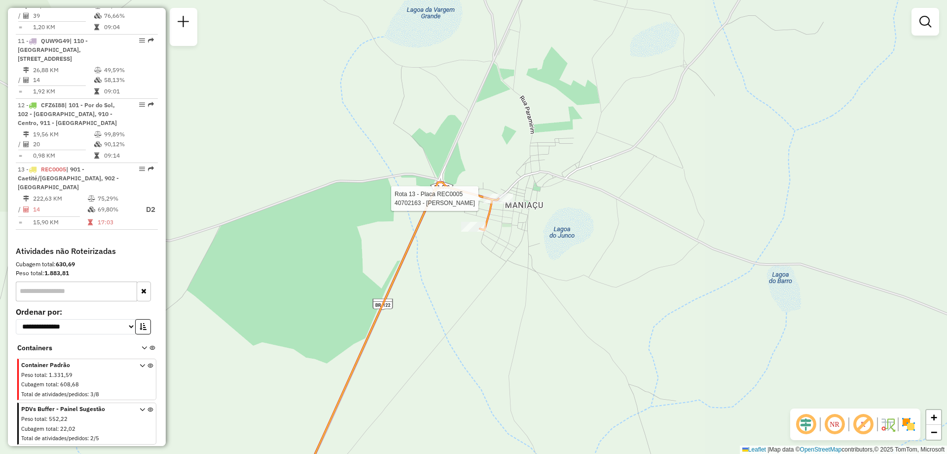
select select "**********"
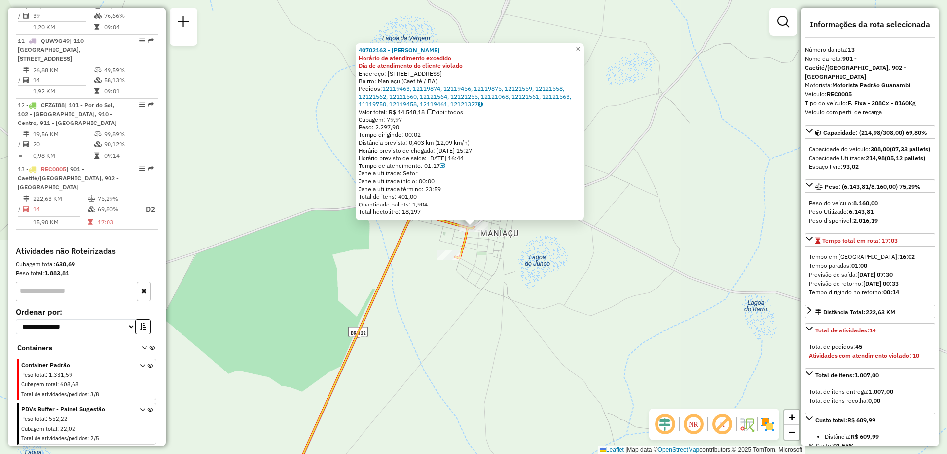
click at [529, 274] on div "40702163 - JOSE AMERICO FROTA Horário de atendimento excedido Dia de atendiment…" at bounding box center [473, 227] width 947 height 454
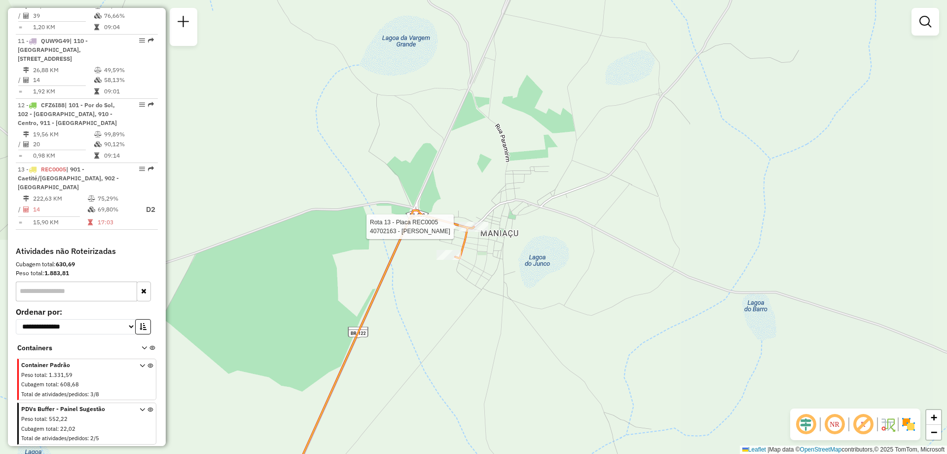
select select "**********"
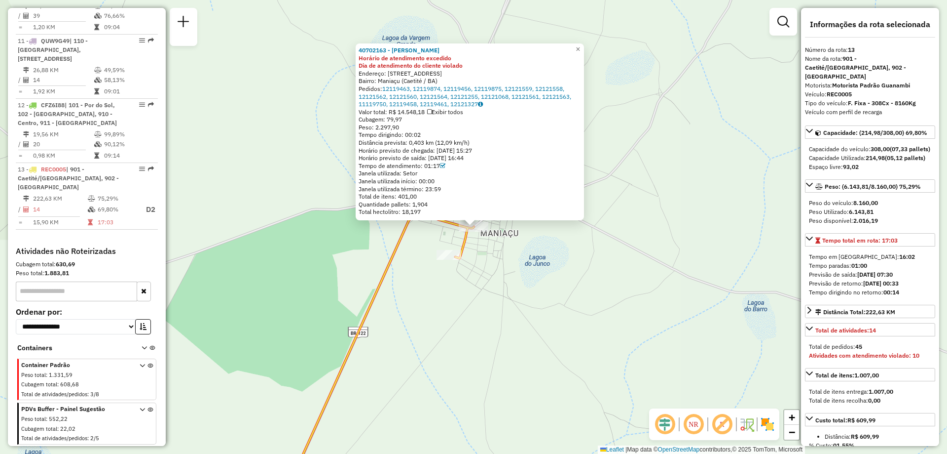
click at [513, 322] on div "40702163 - JOSE AMERICO FROTA Horário de atendimento excedido Dia de atendiment…" at bounding box center [473, 227] width 947 height 454
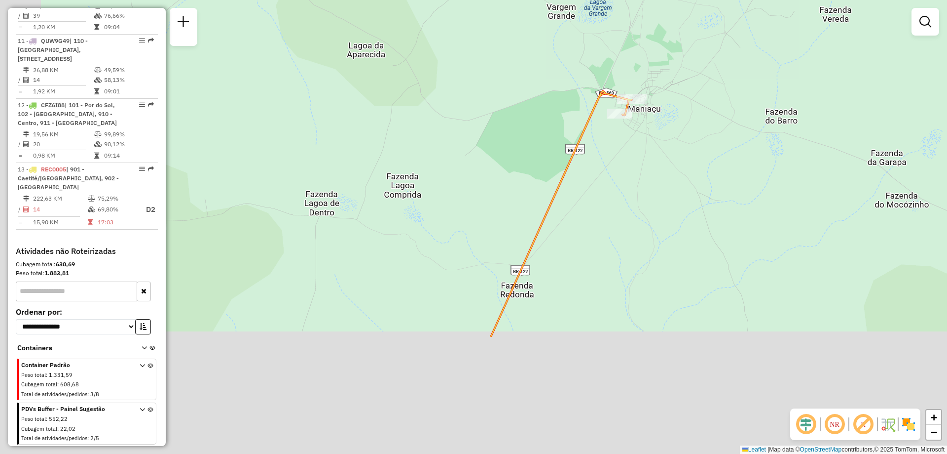
drag, startPoint x: 447, startPoint y: 395, endPoint x: 621, endPoint y: 198, distance: 262.2
click at [621, 199] on div "Janela de atendimento Grade de atendimento Capacidade Transportadoras Veículos …" at bounding box center [473, 227] width 947 height 454
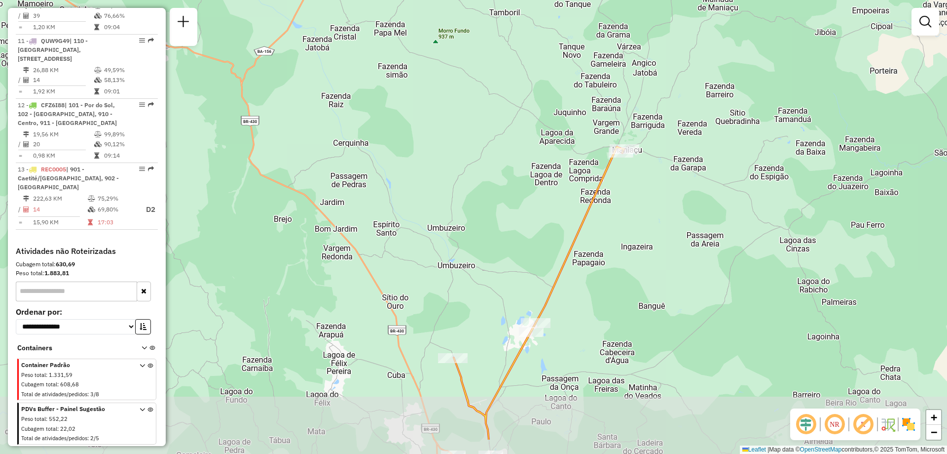
drag, startPoint x: 624, startPoint y: 321, endPoint x: 652, endPoint y: 257, distance: 70.7
click at [652, 257] on div "Janela de atendimento Grade de atendimento Capacidade Transportadoras Veículos …" at bounding box center [473, 227] width 947 height 454
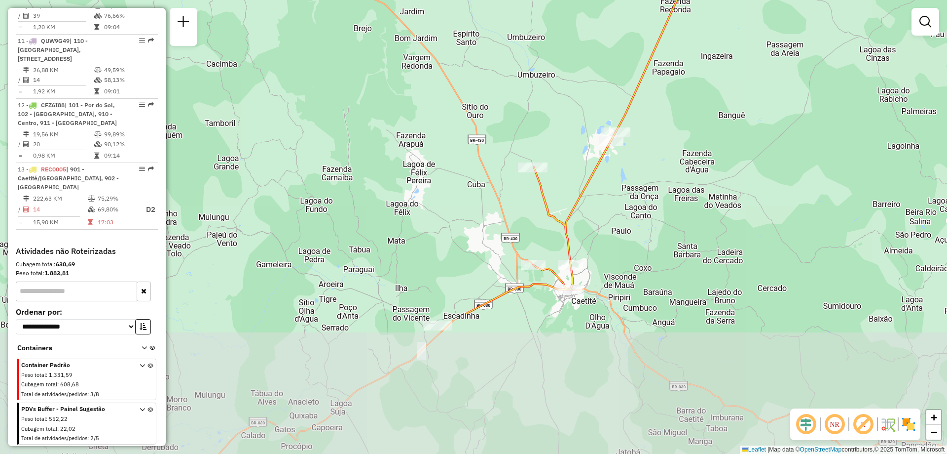
drag, startPoint x: 489, startPoint y: 273, endPoint x: 561, endPoint y: 103, distance: 184.9
click at [561, 96] on div "Janela de atendimento Grade de atendimento Capacidade Transportadoras Veículos …" at bounding box center [473, 227] width 947 height 454
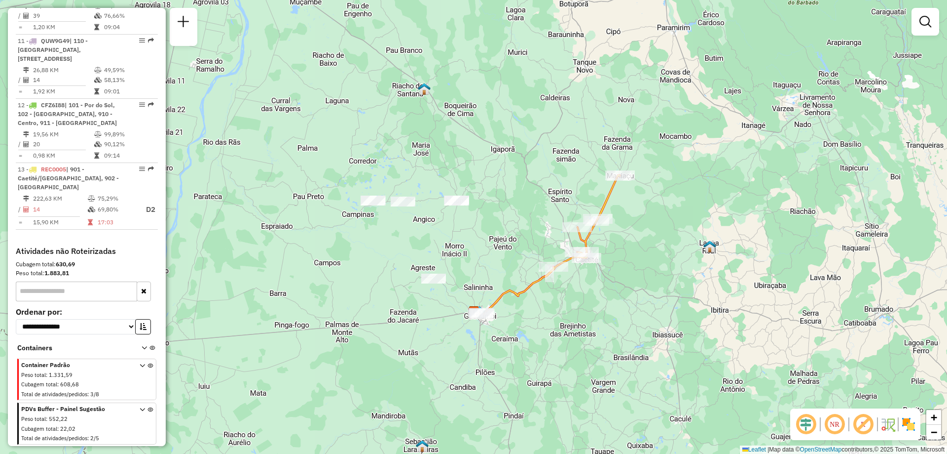
drag, startPoint x: 527, startPoint y: 212, endPoint x: 559, endPoint y: 276, distance: 71.5
click at [559, 276] on div "Janela de atendimento Grade de atendimento Capacidade Transportadoras Veículos …" at bounding box center [473, 227] width 947 height 454
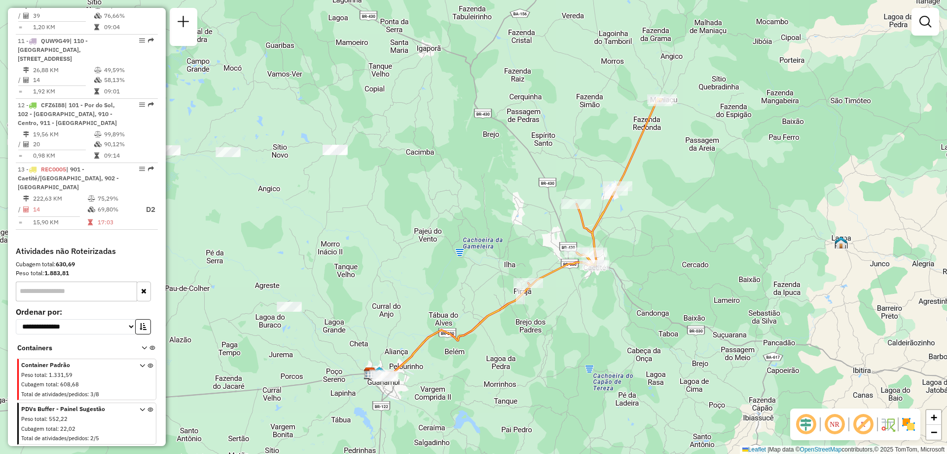
drag, startPoint x: 507, startPoint y: 229, endPoint x: 515, endPoint y: 242, distance: 15.1
click at [515, 242] on div "Janela de atendimento Grade de atendimento Capacidade Transportadoras Veículos …" at bounding box center [473, 227] width 947 height 454
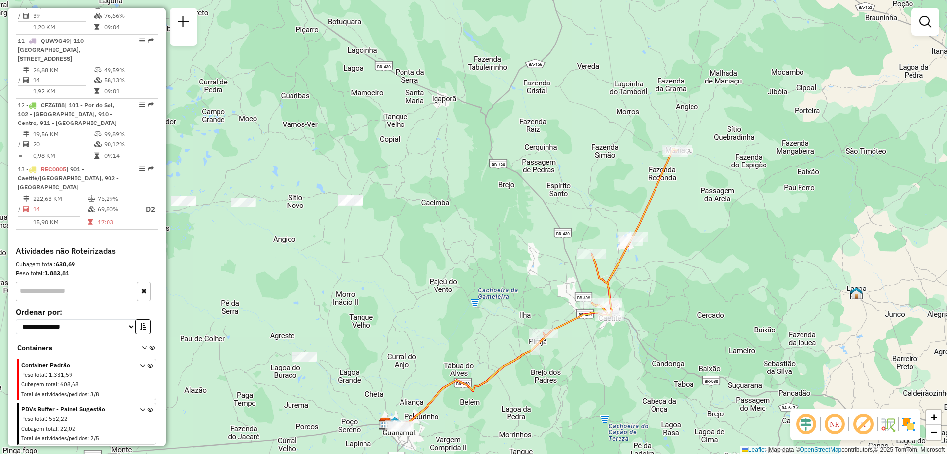
drag, startPoint x: 523, startPoint y: 256, endPoint x: 538, endPoint y: 302, distance: 48.8
click at [538, 302] on div "Janela de atendimento Grade de atendimento Capacidade Transportadoras Veículos …" at bounding box center [473, 227] width 947 height 454
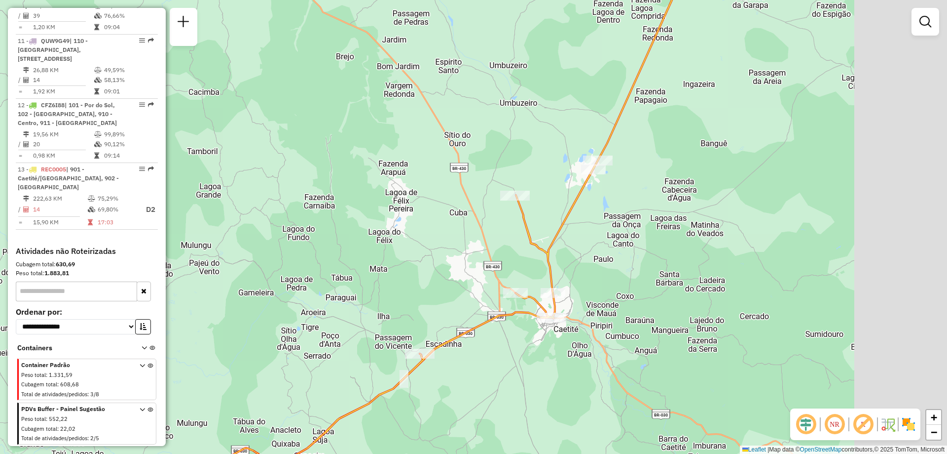
drag, startPoint x: 792, startPoint y: 232, endPoint x: 656, endPoint y: 220, distance: 136.2
click at [656, 220] on div "Janela de atendimento Grade de atendimento Capacidade Transportadoras Veículos …" at bounding box center [473, 227] width 947 height 454
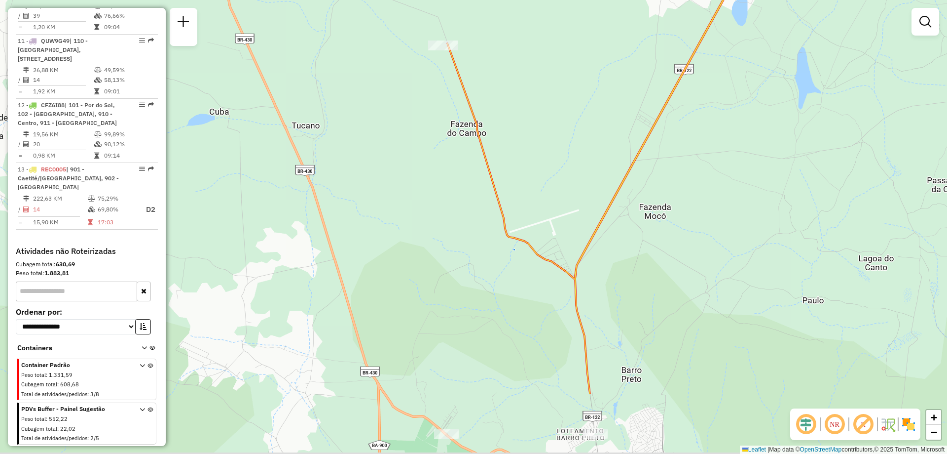
drag, startPoint x: 615, startPoint y: 345, endPoint x: 585, endPoint y: 221, distance: 127.4
click at [585, 221] on icon at bounding box center [627, 121] width 358 height 544
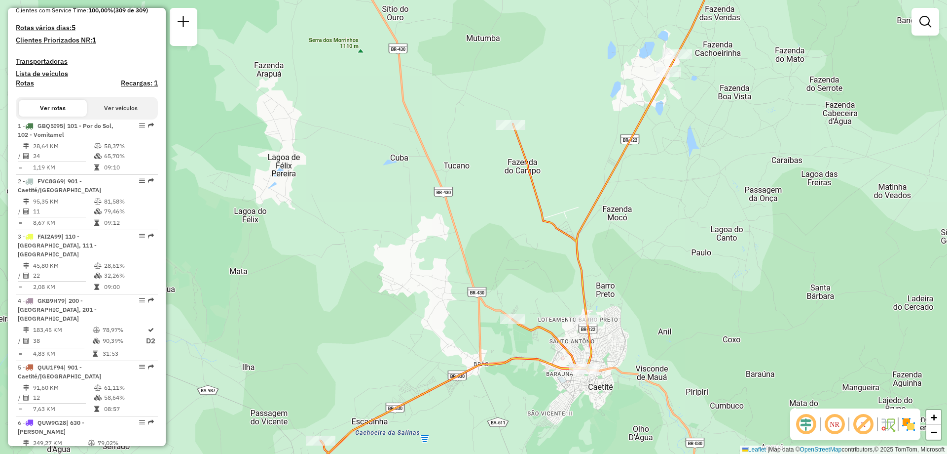
scroll to position [66, 0]
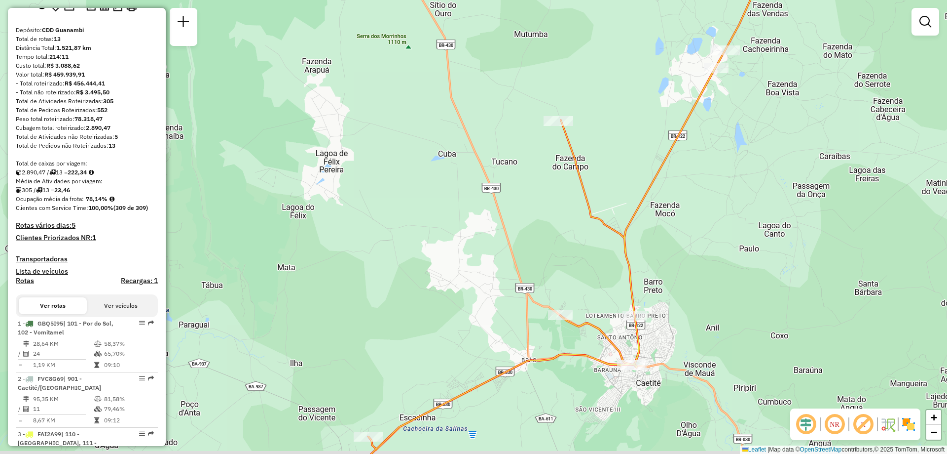
drag, startPoint x: 431, startPoint y: 95, endPoint x: 477, endPoint y: 79, distance: 48.5
click at [477, 79] on div "Janela de atendimento Grade de atendimento Capacidade Transportadoras Veículos …" at bounding box center [473, 227] width 947 height 454
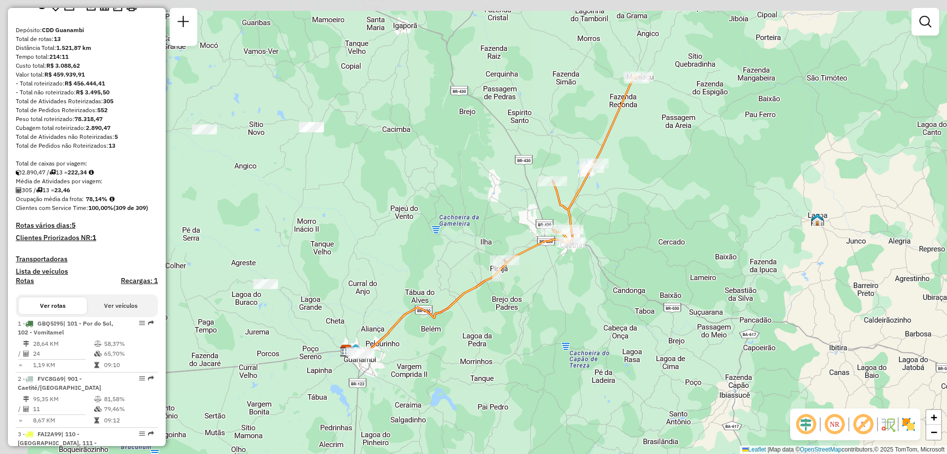
drag, startPoint x: 258, startPoint y: 109, endPoint x: 302, endPoint y: 206, distance: 106.9
click at [302, 206] on div "Janela de atendimento Grade de atendimento Capacidade Transportadoras Veículos …" at bounding box center [473, 227] width 947 height 454
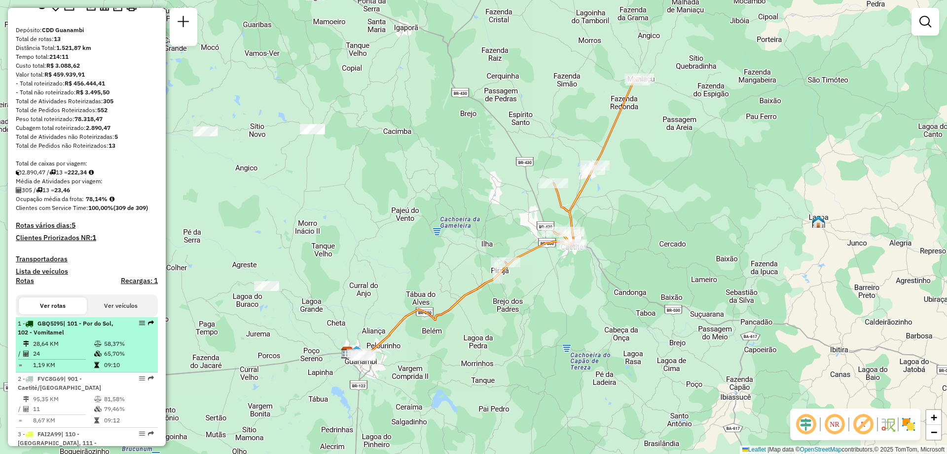
click at [76, 348] on td "28,64 KM" at bounding box center [63, 344] width 61 height 10
select select "**********"
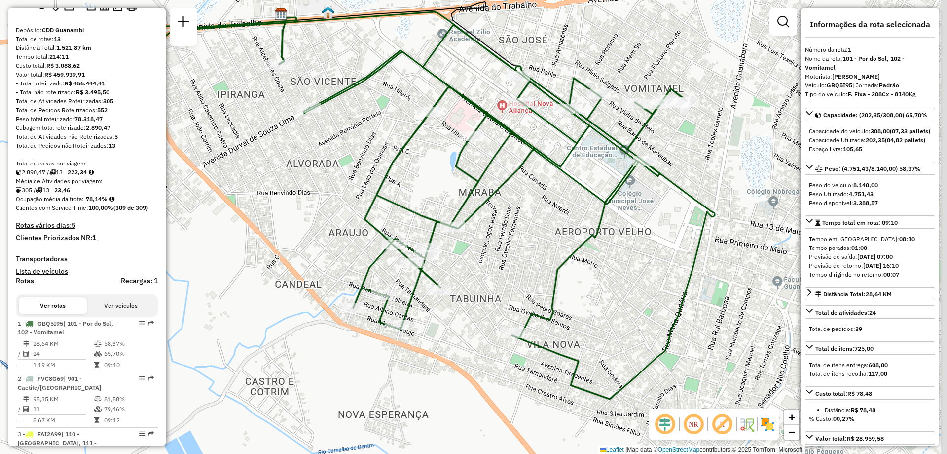
drag, startPoint x: 579, startPoint y: 281, endPoint x: 554, endPoint y: 268, distance: 28.0
click at [554, 268] on icon at bounding box center [497, 205] width 436 height 387
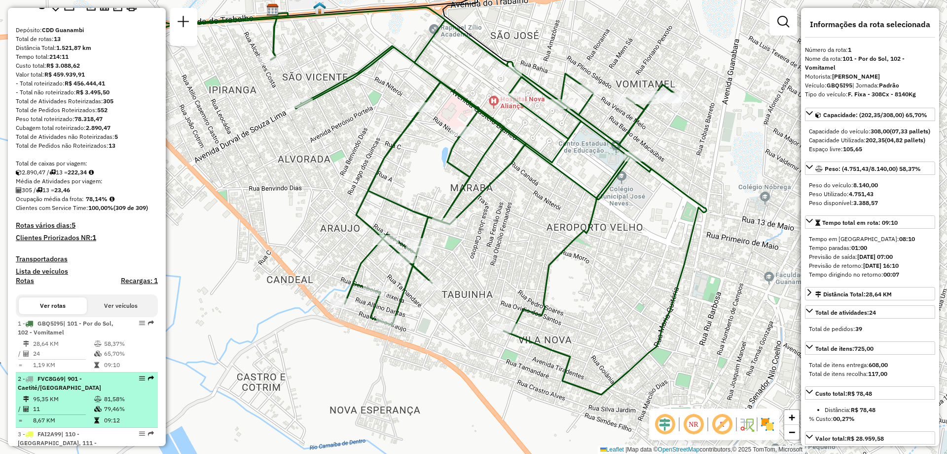
click at [101, 388] on span "| 901 - Caetité/Alto Buenos Aires" at bounding box center [59, 383] width 83 height 16
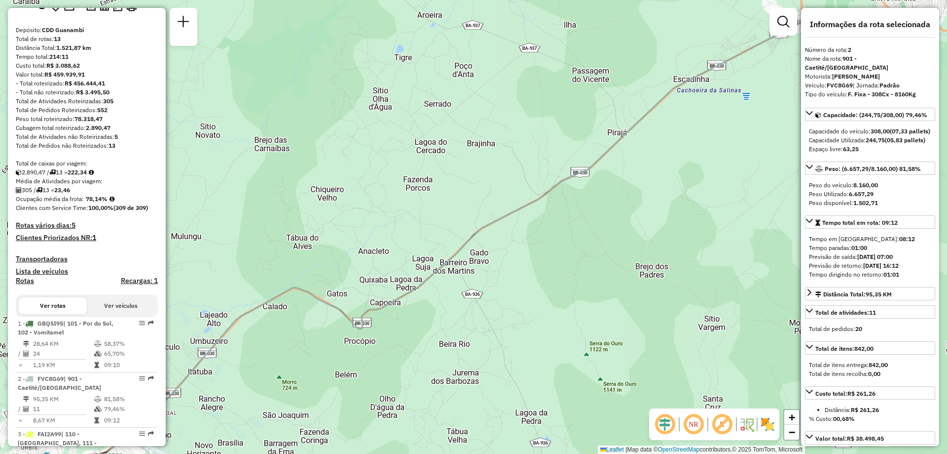
drag, startPoint x: 646, startPoint y: 154, endPoint x: 290, endPoint y: 298, distance: 384.0
click at [290, 298] on div "Janela de atendimento Grade de atendimento Capacidade Transportadoras Veículos …" at bounding box center [473, 227] width 947 height 454
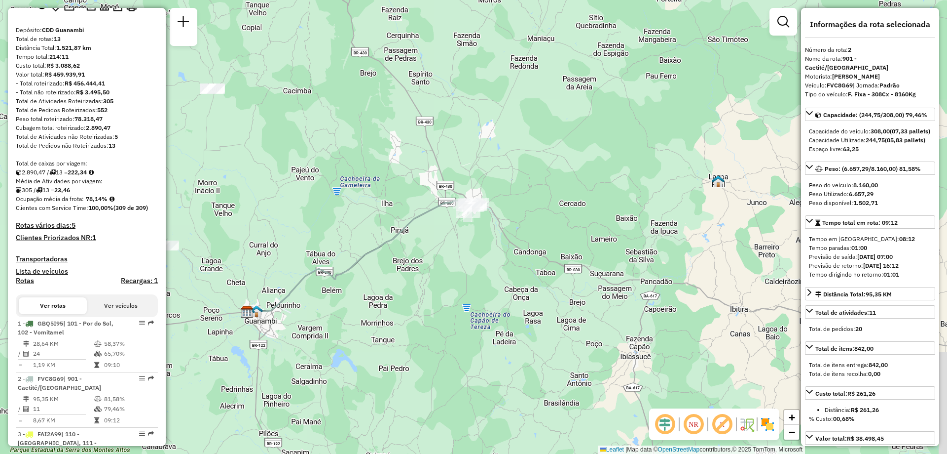
drag, startPoint x: 397, startPoint y: 254, endPoint x: 458, endPoint y: 209, distance: 75.9
click at [458, 209] on div "Janela de atendimento Grade de atendimento Capacidade Transportadoras Veículos …" at bounding box center [473, 227] width 947 height 454
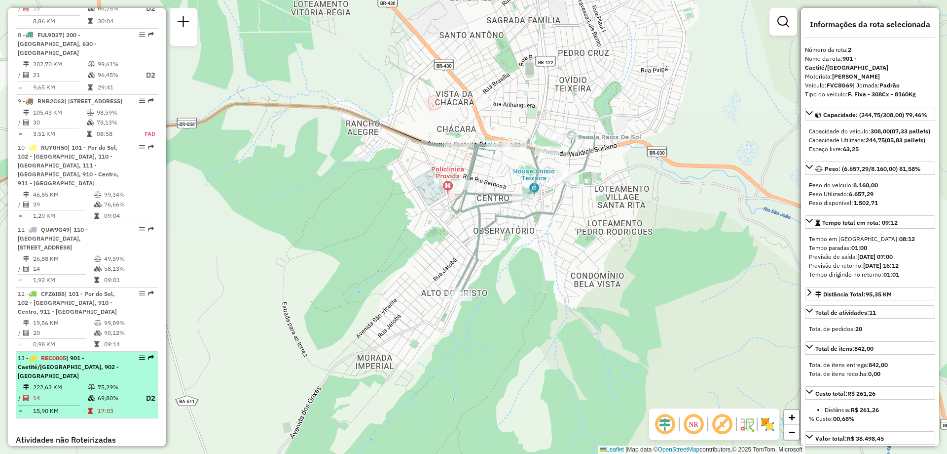
scroll to position [855, 0]
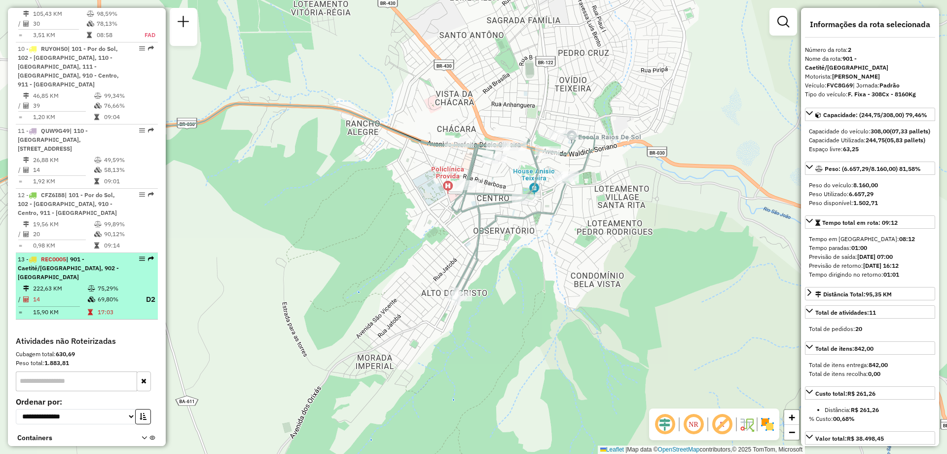
click at [92, 358] on div "Cubagem total: 630,69" at bounding box center [87, 353] width 142 height 9
click at [100, 293] on td "75,29%" at bounding box center [116, 288] width 39 height 10
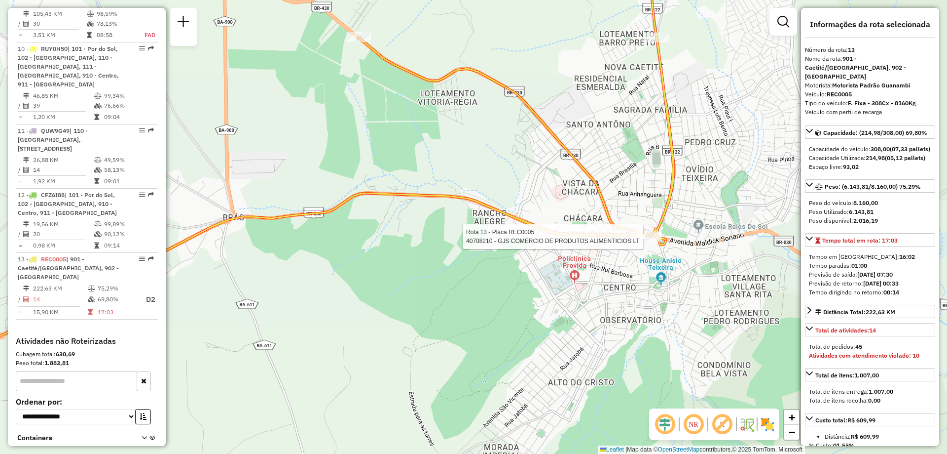
scroll to position [954, 0]
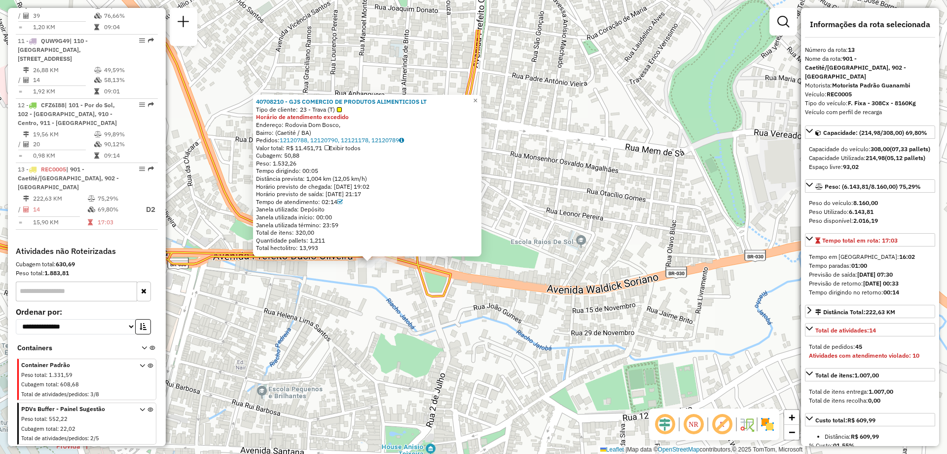
drag, startPoint x: 471, startPoint y: 186, endPoint x: 499, endPoint y: 269, distance: 88.2
click at [500, 267] on div "40708210 - GJS COMERCIO DE PRODUTOS ALIMENTICIOS LT Tipo de cliente: 23 - Trava…" at bounding box center [473, 227] width 947 height 454
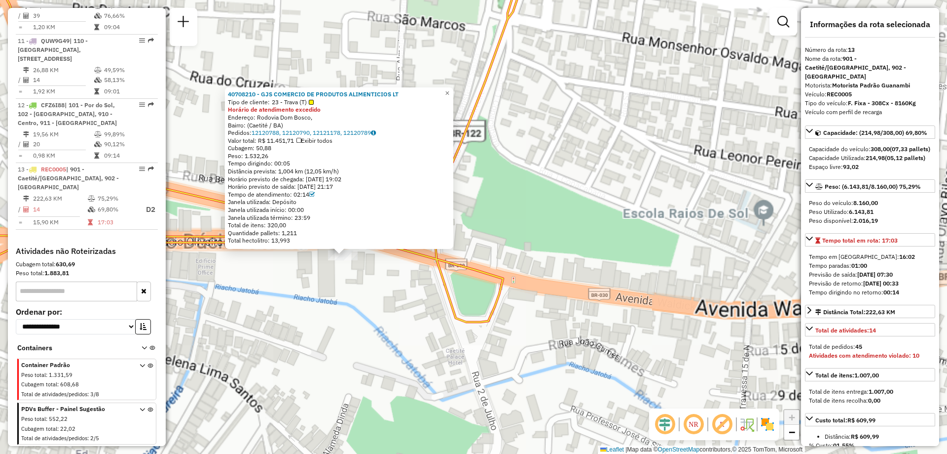
click at [378, 283] on div "40708210 - GJS COMERCIO DE PRODUTOS ALIMENTICIOS LT Tipo de cliente: 23 - Trava…" at bounding box center [473, 227] width 947 height 454
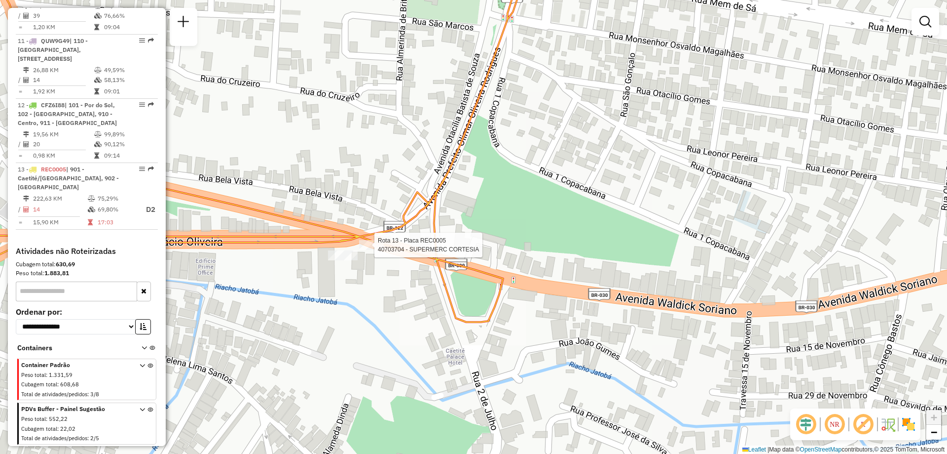
select select "**********"
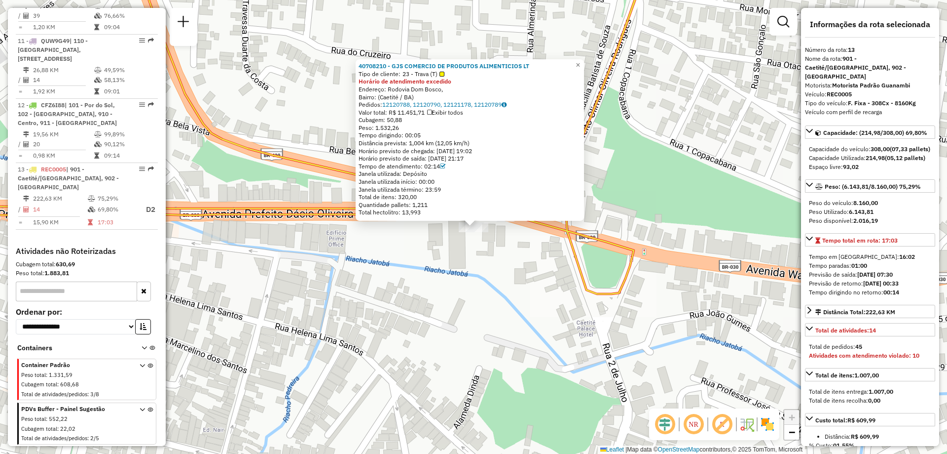
click at [450, 272] on div "40708210 - GJS COMERCIO DE PRODUTOS ALIMENTICIOS LT Tipo de cliente: 23 - Trava…" at bounding box center [473, 227] width 947 height 454
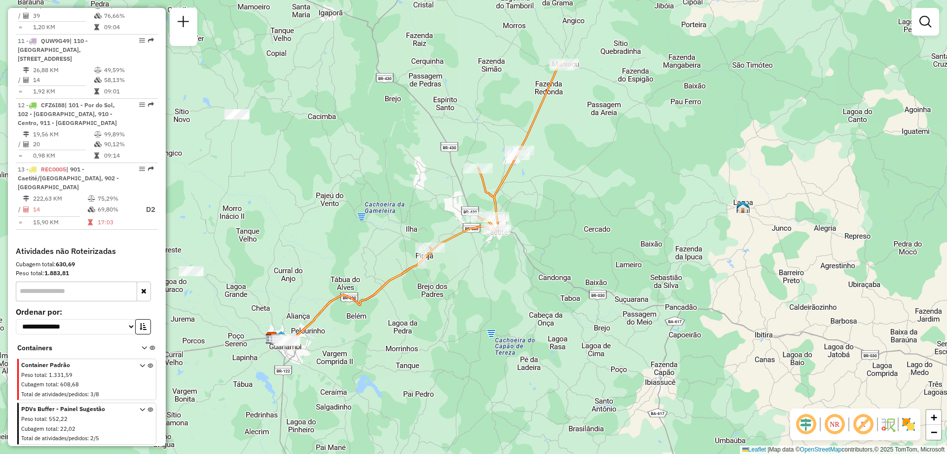
drag, startPoint x: 391, startPoint y: 195, endPoint x: 426, endPoint y: 189, distance: 35.0
click at [426, 189] on div "Janela de atendimento Grade de atendimento Capacidade Transportadoras Veículos …" at bounding box center [473, 227] width 947 height 454
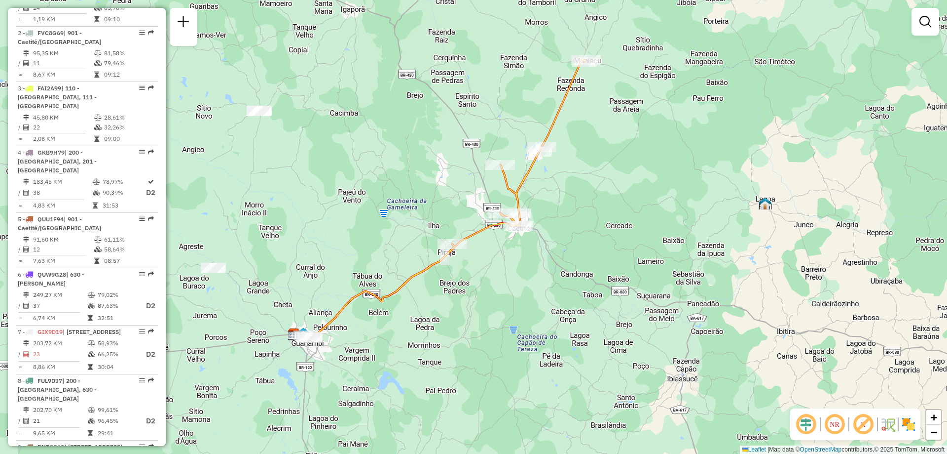
scroll to position [214, 0]
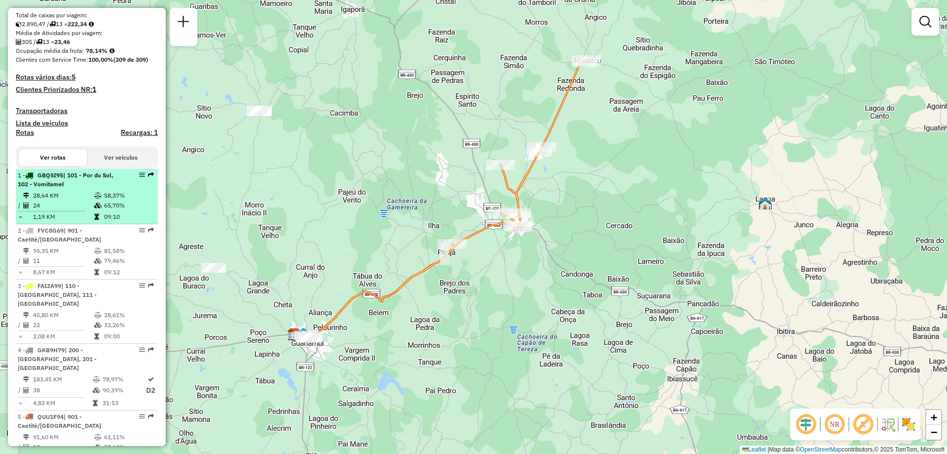
click at [78, 210] on td "24" at bounding box center [63, 205] width 61 height 10
select select "**********"
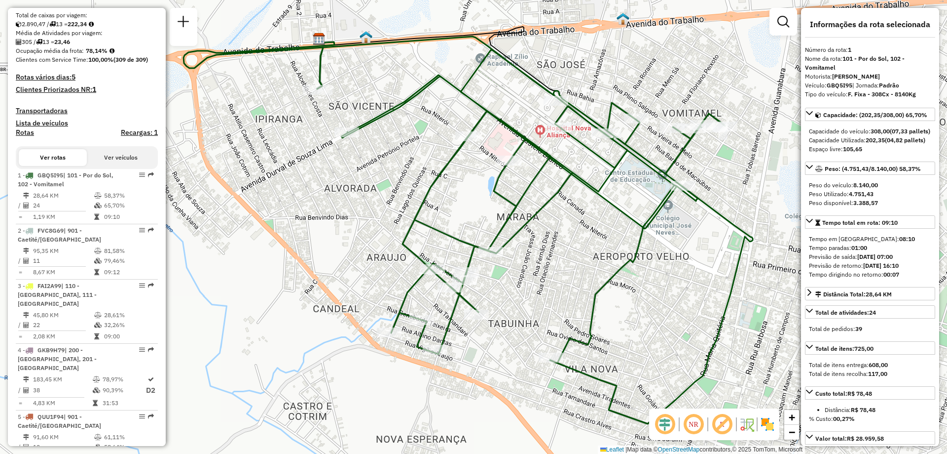
drag, startPoint x: 599, startPoint y: 179, endPoint x: 564, endPoint y: 177, distance: 35.1
click at [588, 175] on div "Janela de atendimento Grade de atendimento Capacidade Transportadoras Veículos …" at bounding box center [473, 227] width 947 height 454
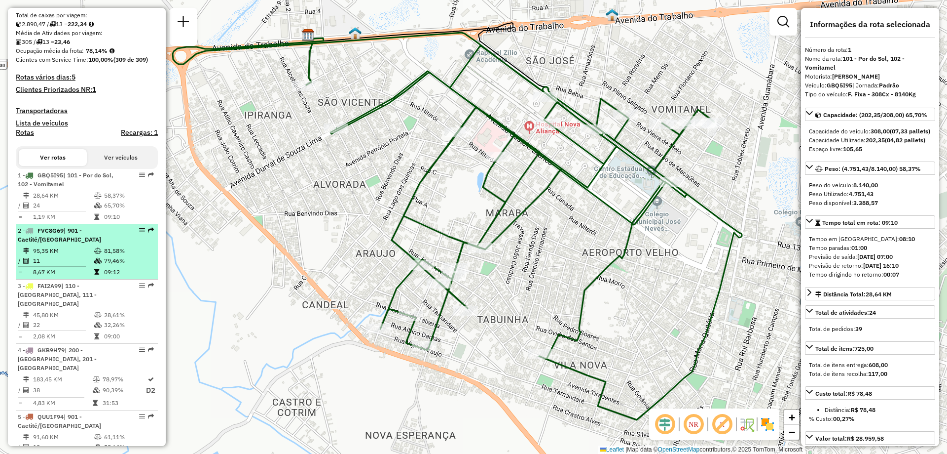
click at [71, 256] on td "95,35 KM" at bounding box center [63, 251] width 61 height 10
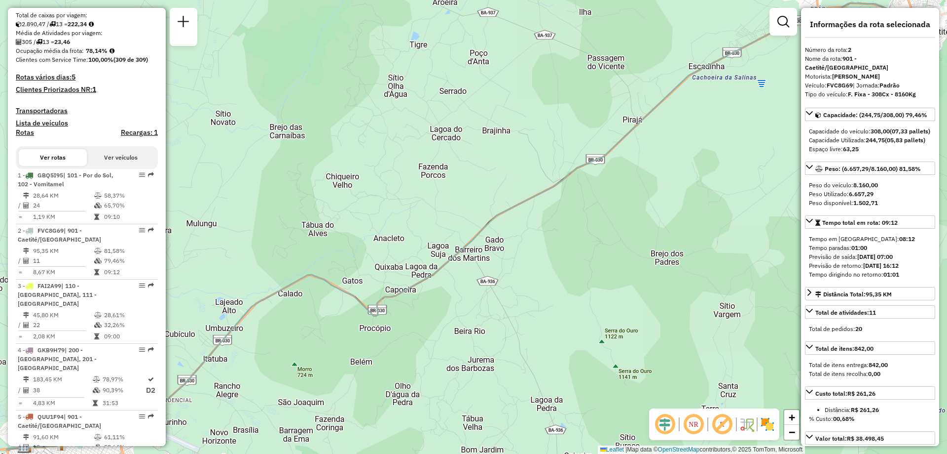
drag, startPoint x: 324, startPoint y: 296, endPoint x: 323, endPoint y: 288, distance: 8.0
click at [358, 277] on div "Janela de atendimento Grade de atendimento Capacidade Transportadoras Veículos …" at bounding box center [473, 227] width 947 height 454
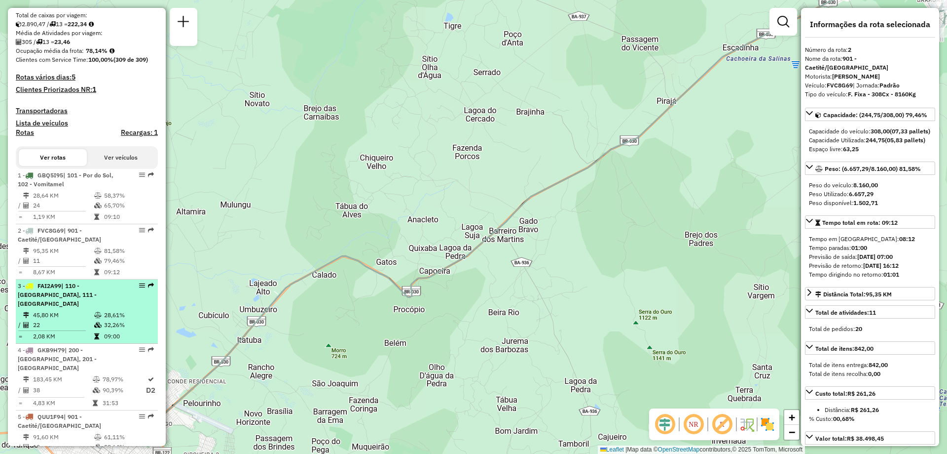
click at [55, 314] on td "45,80 KM" at bounding box center [63, 315] width 61 height 10
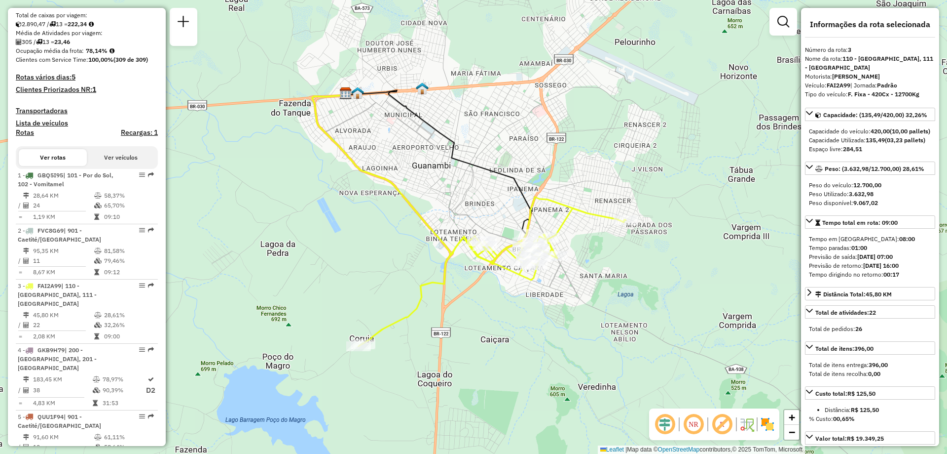
drag, startPoint x: 518, startPoint y: 215, endPoint x: 474, endPoint y: 163, distance: 67.9
click at [474, 163] on div "Janela de atendimento Grade de atendimento Capacidade Transportadoras Veículos …" at bounding box center [473, 227] width 947 height 454
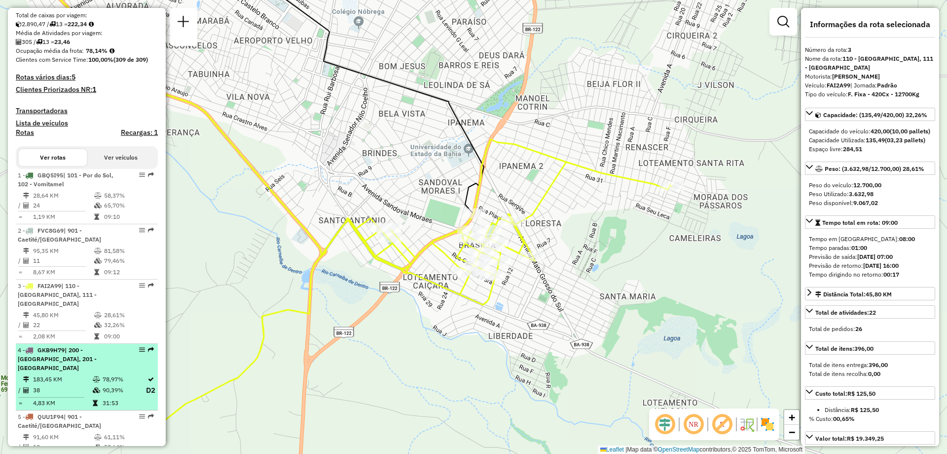
click at [67, 357] on span "| 200 - Palmas de Monte Alto, 201 - Mutãs" at bounding box center [57, 358] width 79 height 25
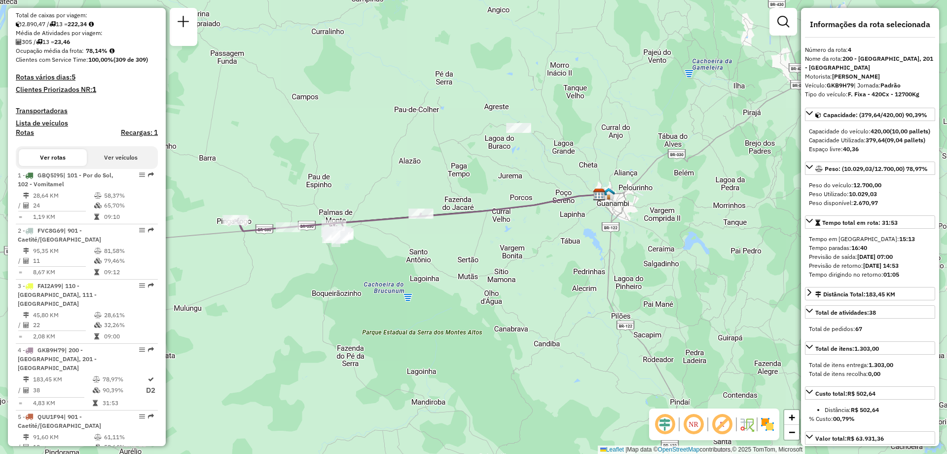
drag, startPoint x: 561, startPoint y: 230, endPoint x: 313, endPoint y: 202, distance: 249.9
click at [313, 202] on div "Janela de atendimento Grade de atendimento Capacidade Transportadoras Veículos …" at bounding box center [473, 227] width 947 height 454
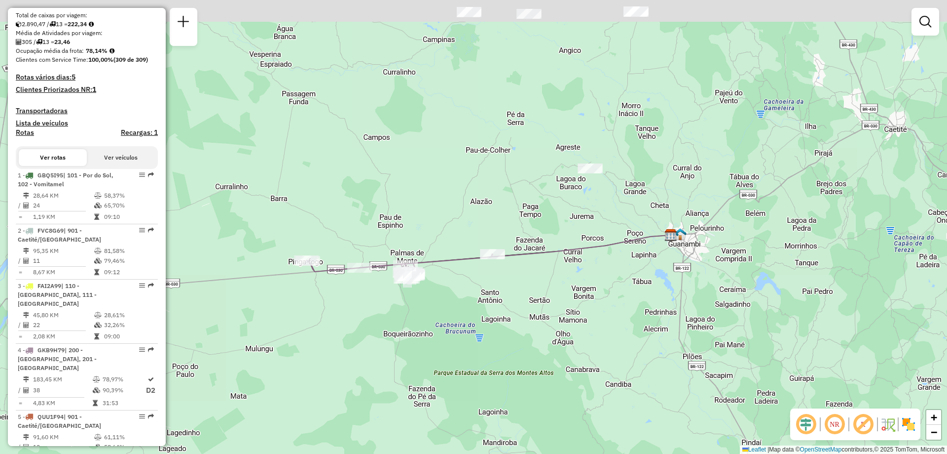
drag, startPoint x: 394, startPoint y: 184, endPoint x: 465, endPoint y: 225, distance: 82.2
click at [465, 225] on div "Janela de atendimento Grade de atendimento Capacidade Transportadoras Veículos …" at bounding box center [473, 227] width 947 height 454
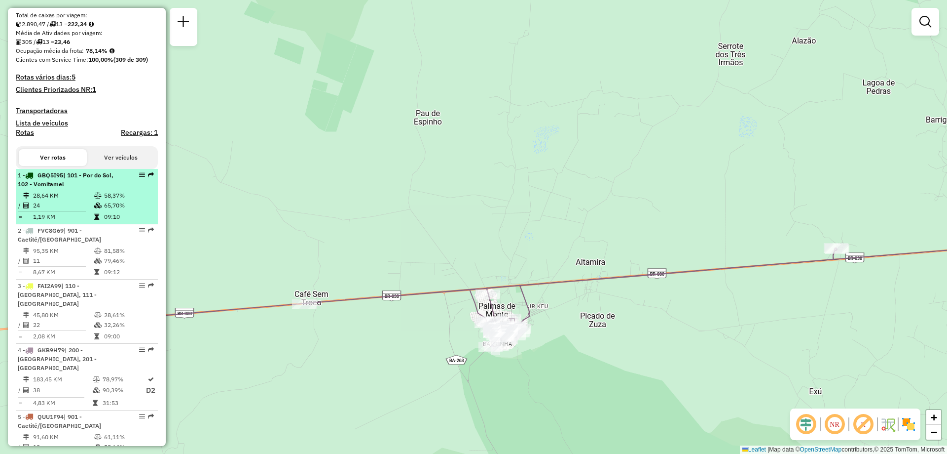
click at [104, 210] on td "65,70%" at bounding box center [129, 205] width 50 height 10
select select "**********"
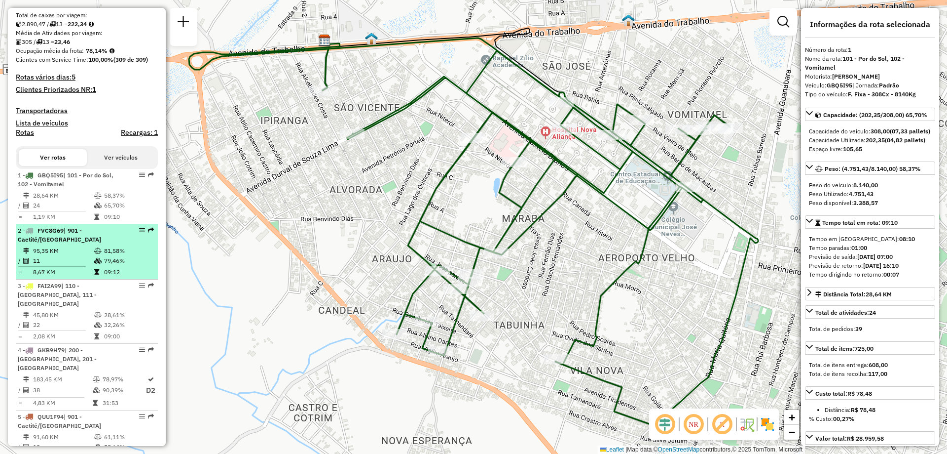
click at [87, 242] on span "| 901 - Caetité/Alto Buenos Aires" at bounding box center [59, 235] width 83 height 16
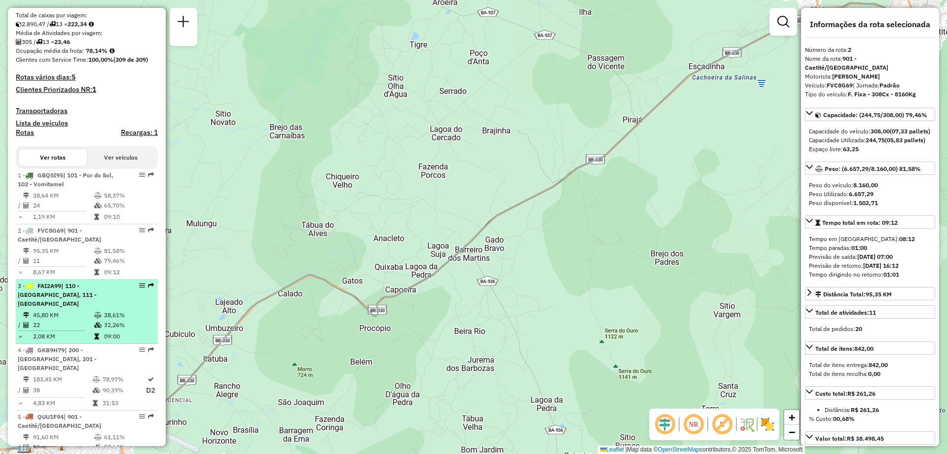
click at [133, 320] on td "32,26%" at bounding box center [129, 325] width 50 height 10
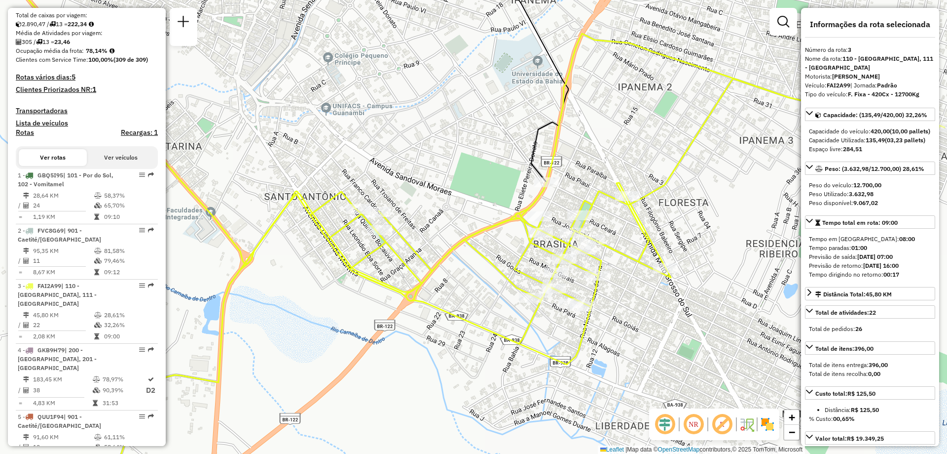
drag, startPoint x: 320, startPoint y: 144, endPoint x: 386, endPoint y: 105, distance: 77.2
click at [386, 105] on div "Janela de atendimento Grade de atendimento Capacidade Transportadoras Veículos …" at bounding box center [473, 227] width 947 height 454
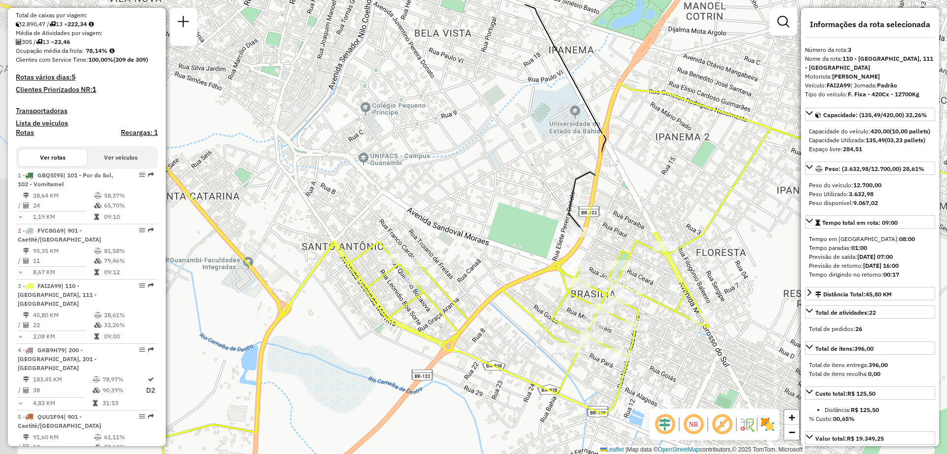
drag, startPoint x: 401, startPoint y: 126, endPoint x: 438, endPoint y: 176, distance: 62.4
click at [438, 176] on div "Janela de atendimento Grade de atendimento Capacidade Transportadoras Veículos …" at bounding box center [473, 227] width 947 height 454
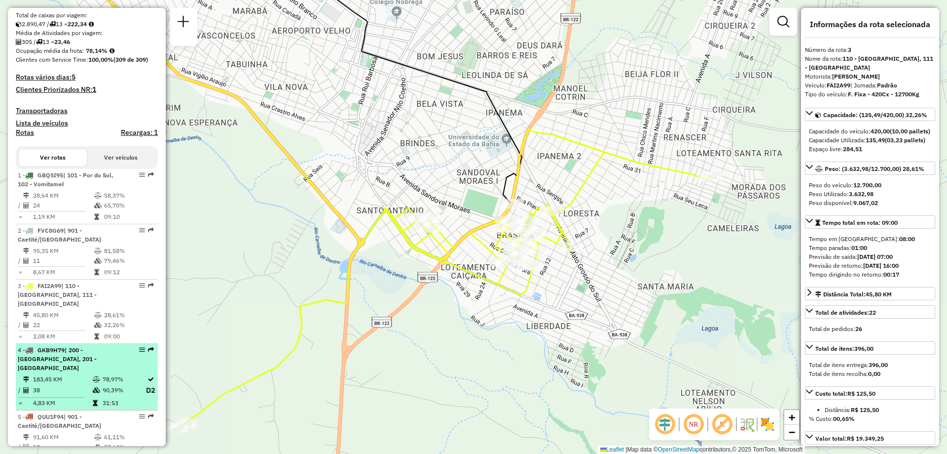
click at [83, 361] on span "| 200 - Palmas de Monte Alto, 201 - Mutãs" at bounding box center [57, 358] width 79 height 25
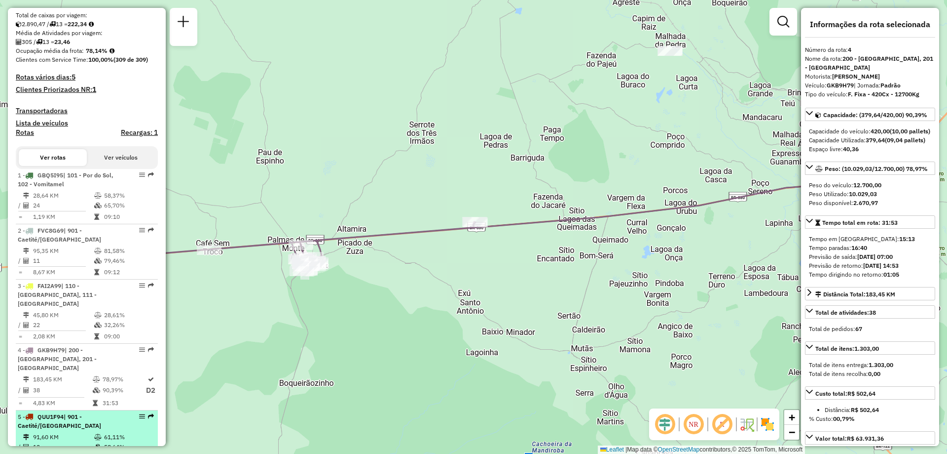
click at [78, 412] on div "5 - QUU1F94 | 901 - Caetité/Alto Buenos Aires" at bounding box center [70, 421] width 105 height 18
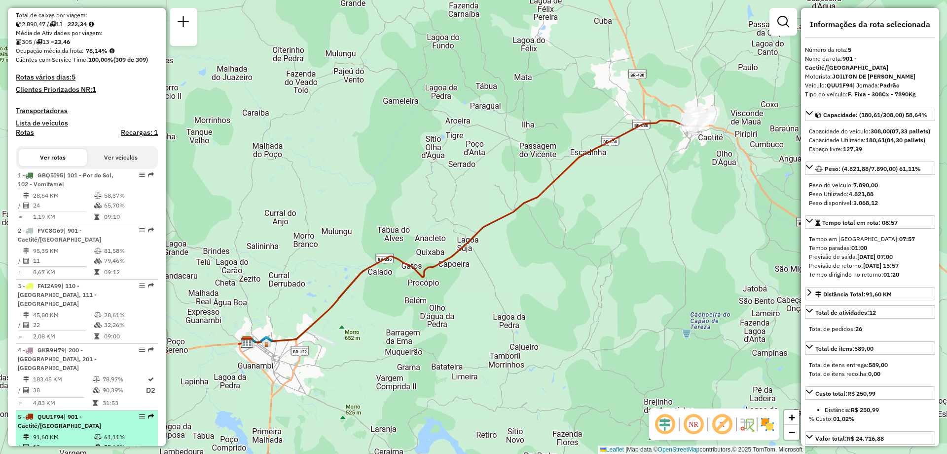
scroll to position [362, 0]
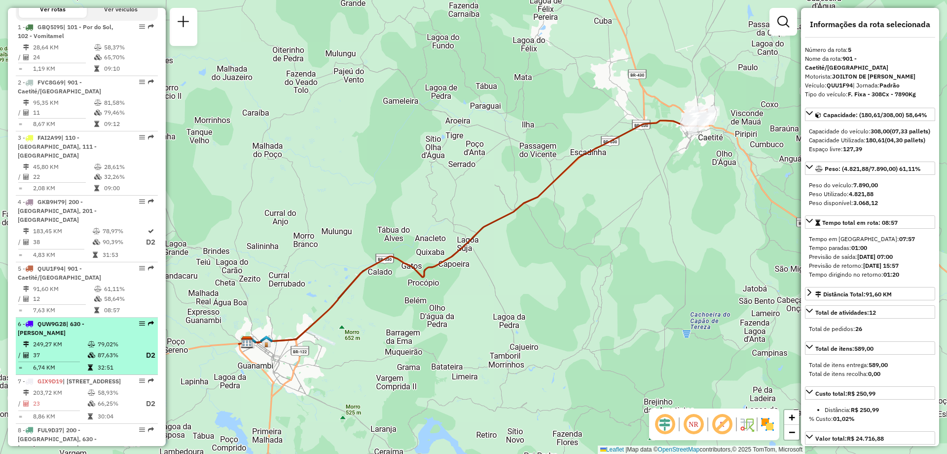
click at [88, 341] on icon at bounding box center [91, 344] width 7 height 6
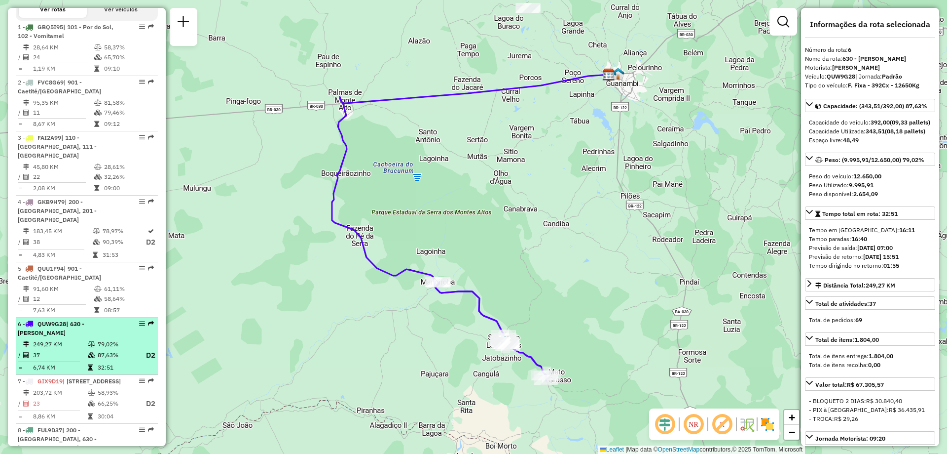
scroll to position [460, 0]
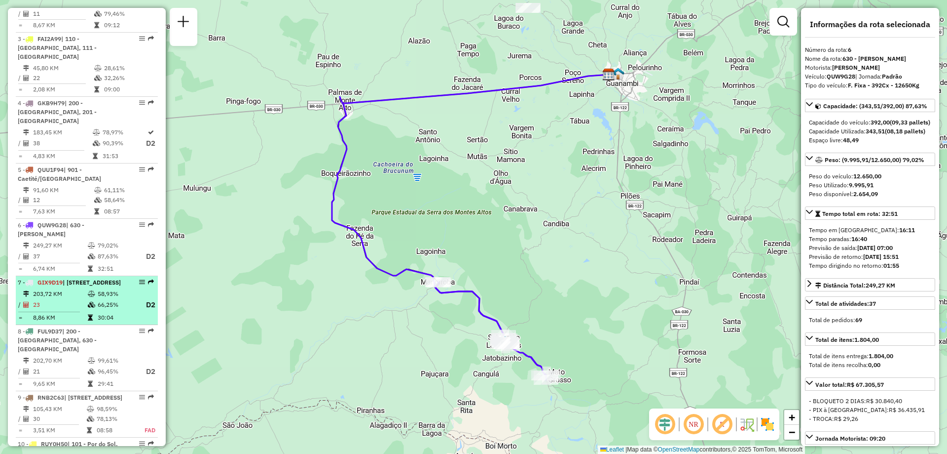
click at [86, 280] on span "| 600 - Lagoa Real Rural , 610 - Lagoa Real, 901 - Caetité/Alto Buenos Aires" at bounding box center [92, 281] width 58 height 7
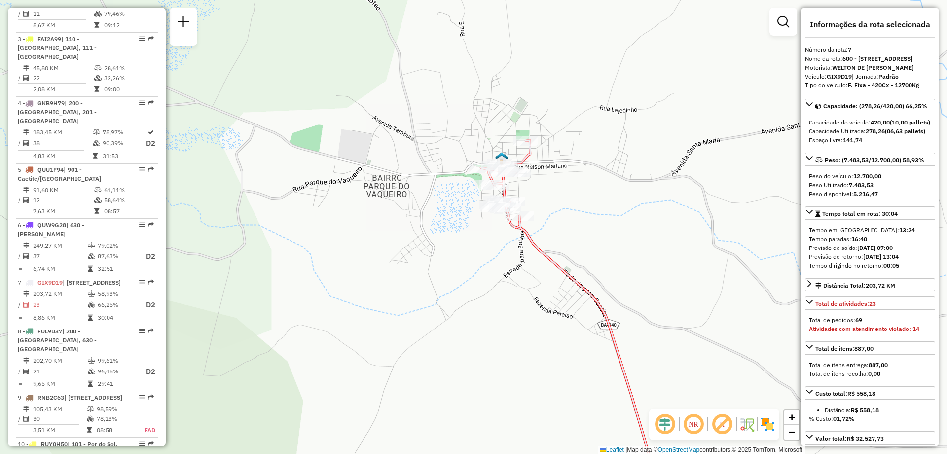
drag, startPoint x: 565, startPoint y: 194, endPoint x: 580, endPoint y: 183, distance: 19.3
click at [580, 183] on div "Janela de atendimento Grade de atendimento Capacidade Transportadoras Veículos …" at bounding box center [473, 227] width 947 height 454
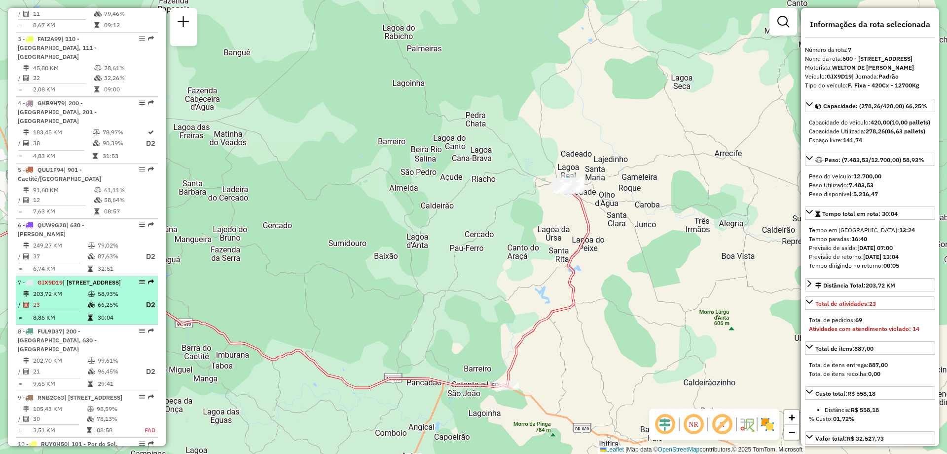
scroll to position [559, 0]
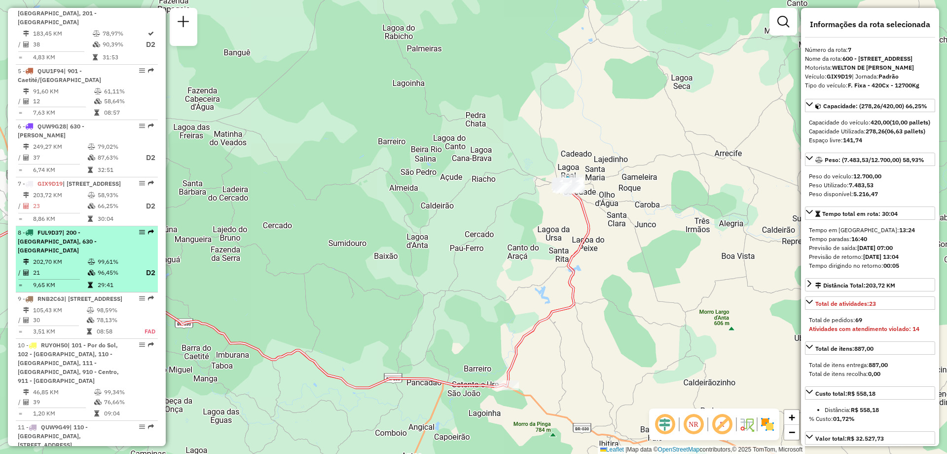
click at [89, 255] on div "8 - FUL9D37 | 200 - Palmas de Monte Alto, 630 - Sebastião Laranjeiras" at bounding box center [70, 241] width 105 height 27
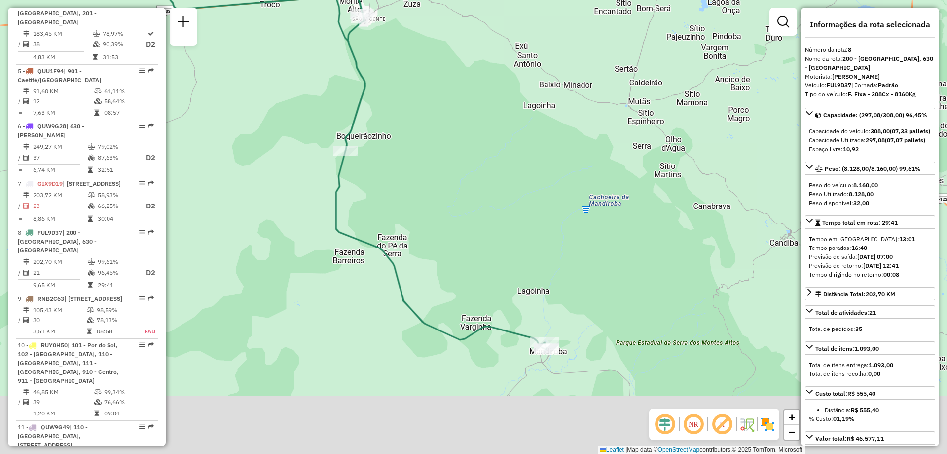
drag, startPoint x: 446, startPoint y: 304, endPoint x: 491, endPoint y: 238, distance: 79.9
click at [491, 238] on div "Janela de atendimento Grade de atendimento Capacidade Transportadoras Veículos …" at bounding box center [473, 227] width 947 height 454
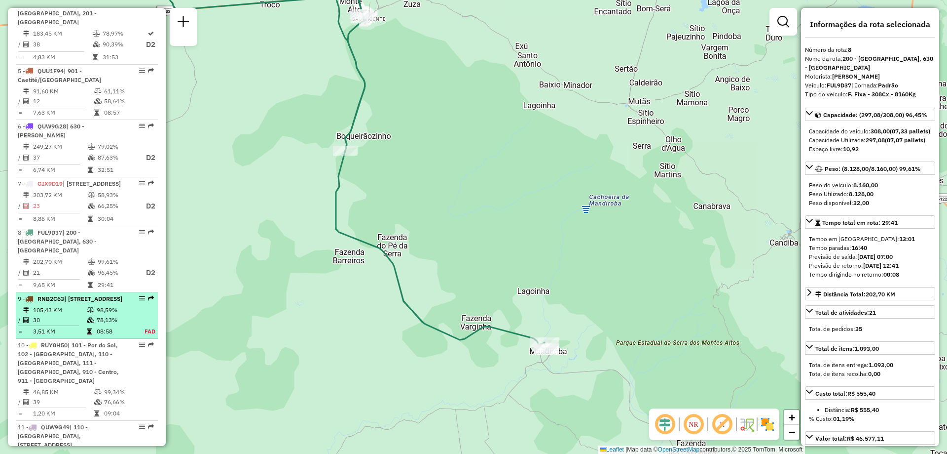
click at [69, 315] on td "105,43 KM" at bounding box center [60, 310] width 54 height 10
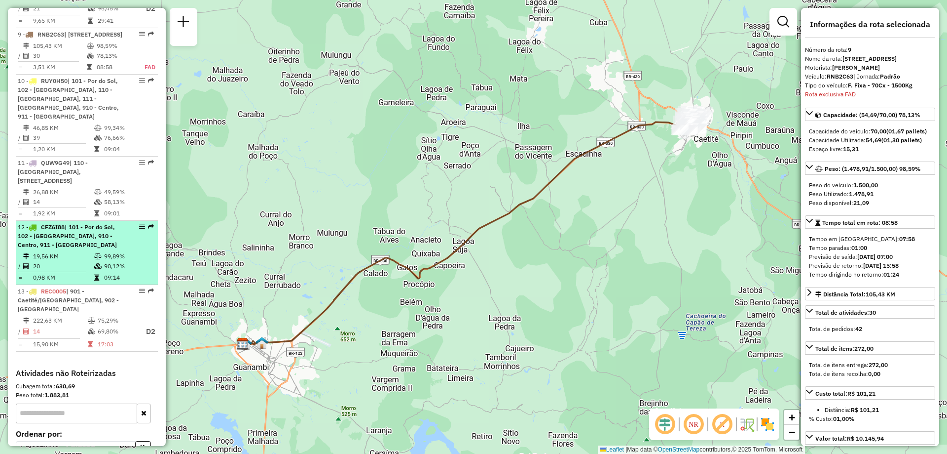
scroll to position [852, 0]
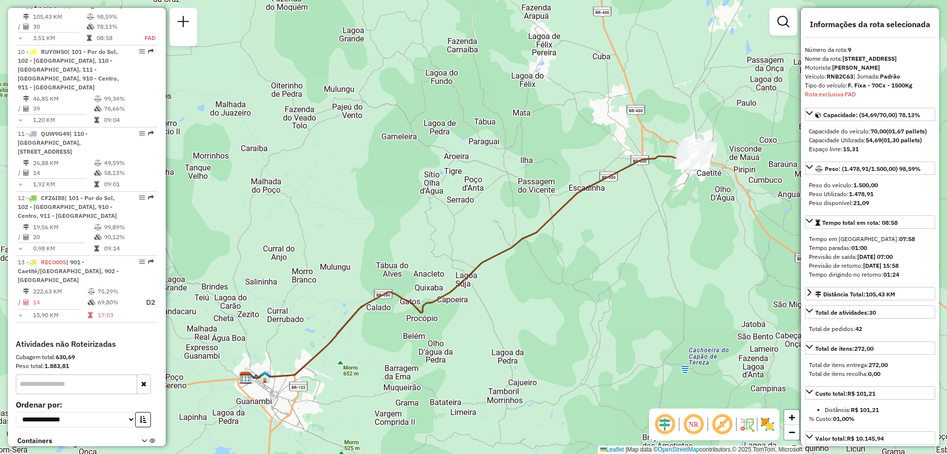
drag, startPoint x: 670, startPoint y: 172, endPoint x: 673, endPoint y: 201, distance: 28.8
click at [673, 201] on div "Janela de atendimento Grade de atendimento Capacidade Transportadoras Veículos …" at bounding box center [473, 227] width 947 height 454
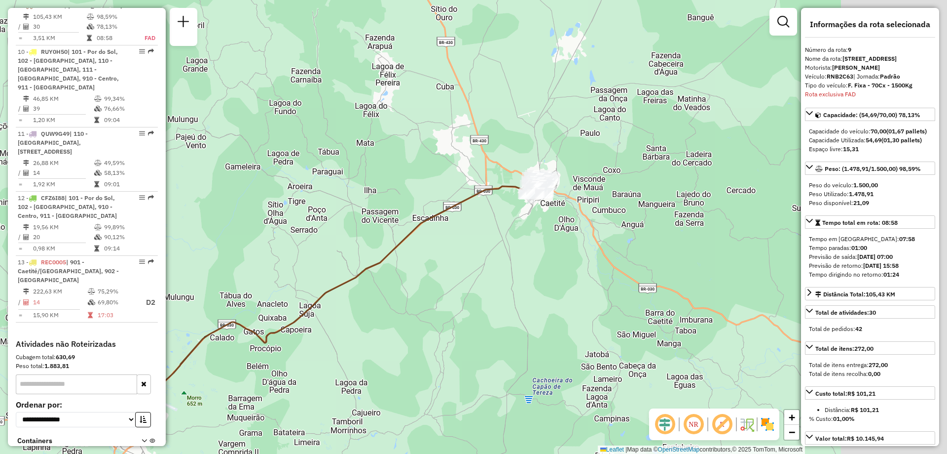
drag, startPoint x: 502, startPoint y: 154, endPoint x: 317, endPoint y: 185, distance: 187.1
click at [317, 185] on div "Janela de atendimento Grade de atendimento Capacidade Transportadoras Veículos …" at bounding box center [473, 227] width 947 height 454
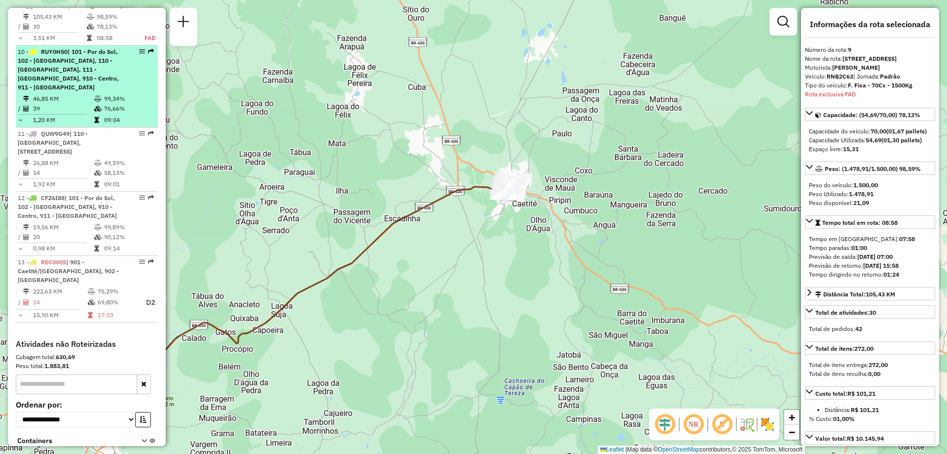
click at [75, 84] on span "| 101 - Por do Sol, 102 - Vomitamel, 110 - Santo Antonio, 111 - Caiçara, 910 - …" at bounding box center [68, 69] width 101 height 43
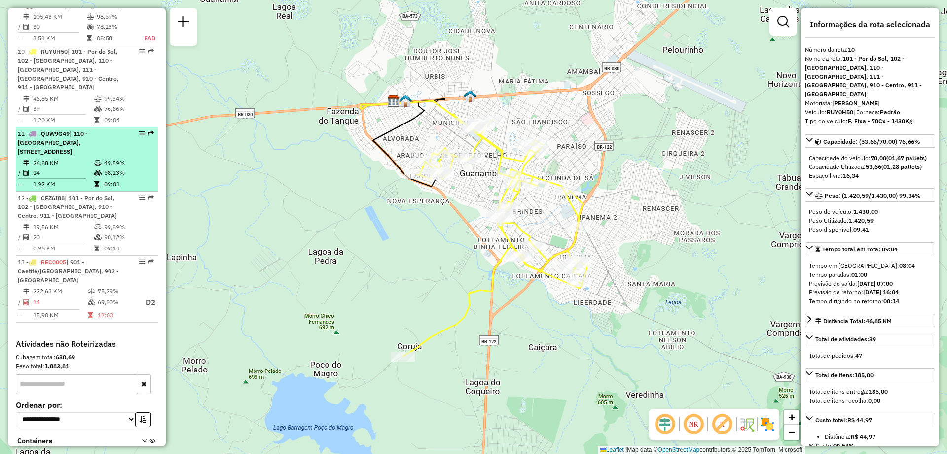
click at [64, 178] on td "14" at bounding box center [63, 173] width 61 height 10
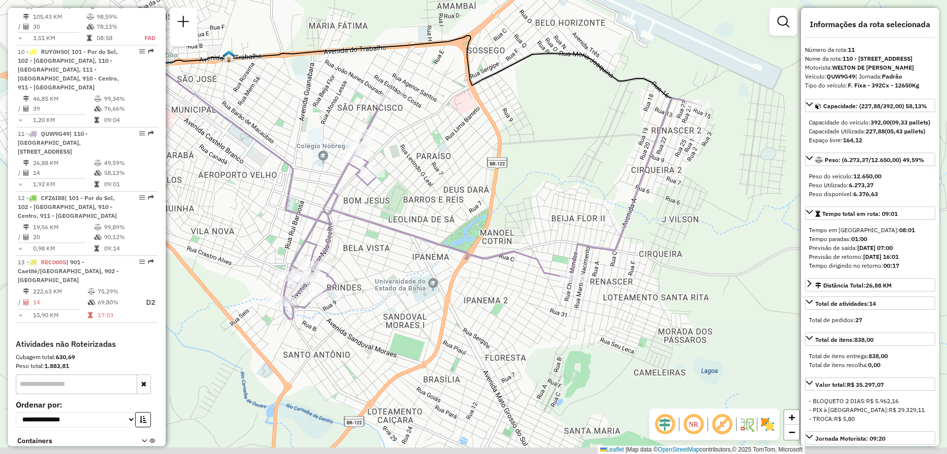
drag, startPoint x: 519, startPoint y: 255, endPoint x: 522, endPoint y: 233, distance: 21.4
click at [522, 233] on div "Janela de atendimento Grade de atendimento Capacidade Transportadoras Veículos …" at bounding box center [473, 227] width 947 height 454
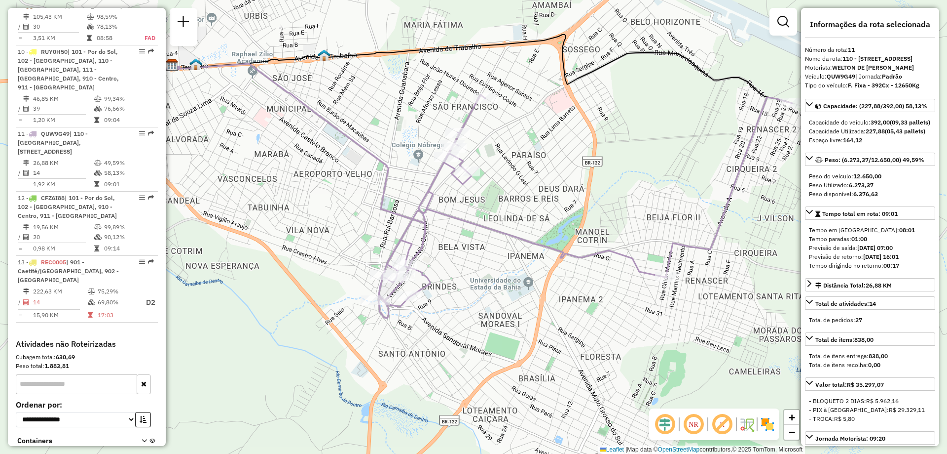
drag, startPoint x: 392, startPoint y: 319, endPoint x: 238, endPoint y: 299, distance: 155.4
click at [467, 319] on div "Janela de atendimento Grade de atendimento Capacidade Transportadoras Veículos …" at bounding box center [473, 227] width 947 height 454
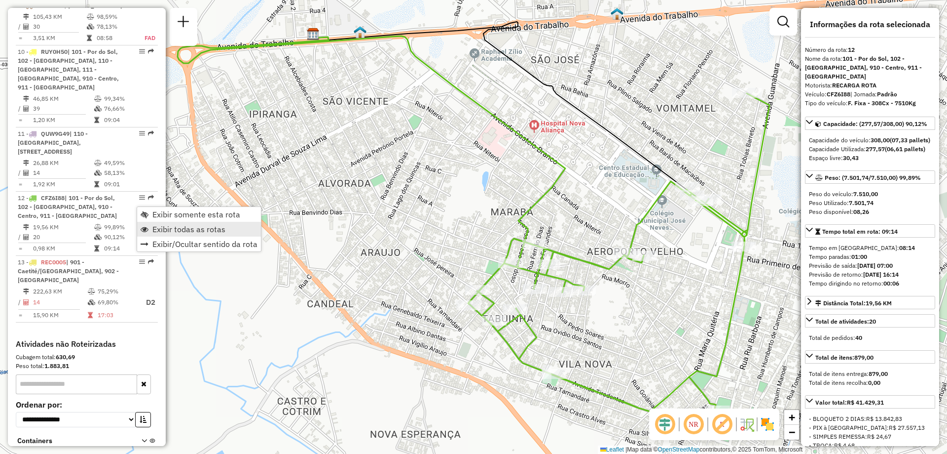
click at [194, 228] on span "Exibir todas as rotas" at bounding box center [188, 229] width 73 height 8
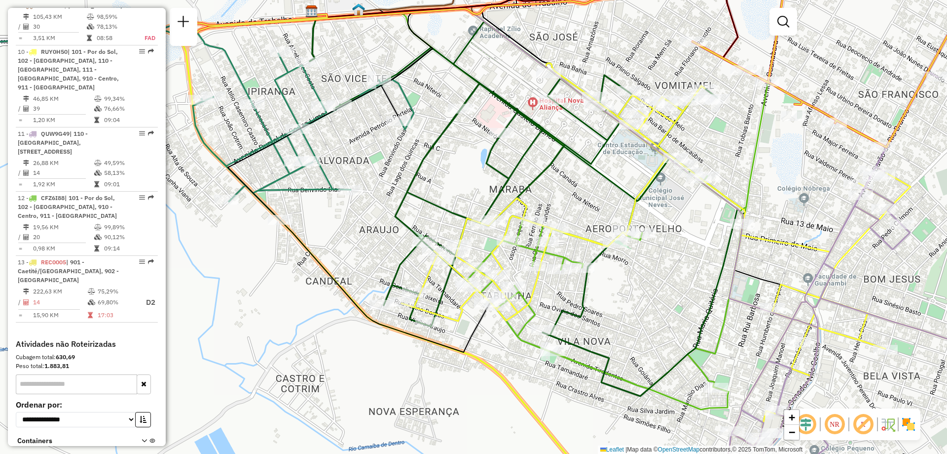
drag, startPoint x: 587, startPoint y: 225, endPoint x: 585, endPoint y: 202, distance: 22.7
click at [585, 202] on div "Janela de atendimento Grade de atendimento Capacidade Transportadoras Veículos …" at bounding box center [473, 227] width 947 height 454
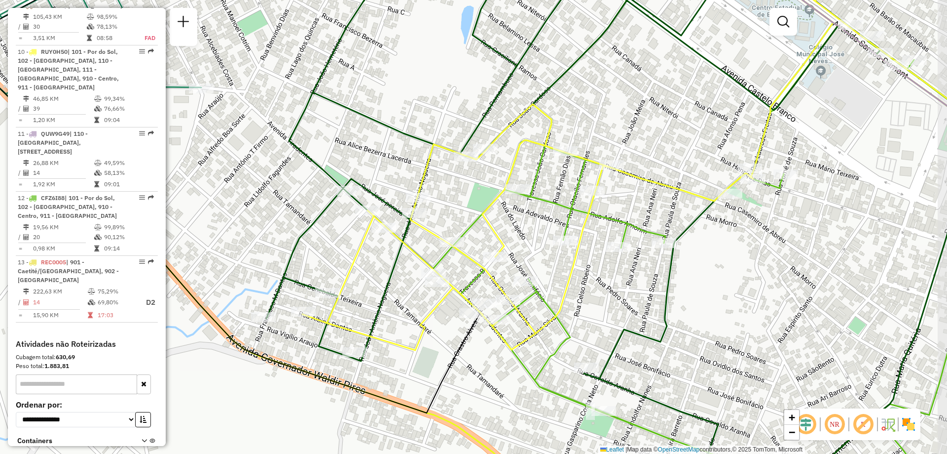
drag, startPoint x: 633, startPoint y: 315, endPoint x: 622, endPoint y: 305, distance: 14.7
click at [622, 305] on div "Janela de atendimento Grade de atendimento Capacidade Transportadoras Veículos …" at bounding box center [473, 227] width 947 height 454
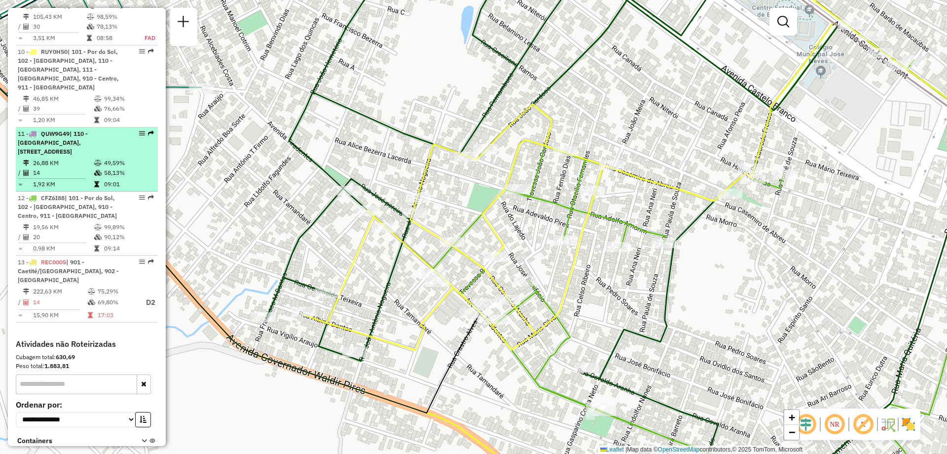
click at [75, 155] on span "| 110 - Santo Antonio, 111 - Caiçara, 120 - São Francisco, 910 - Centro" at bounding box center [53, 142] width 70 height 25
select select "**********"
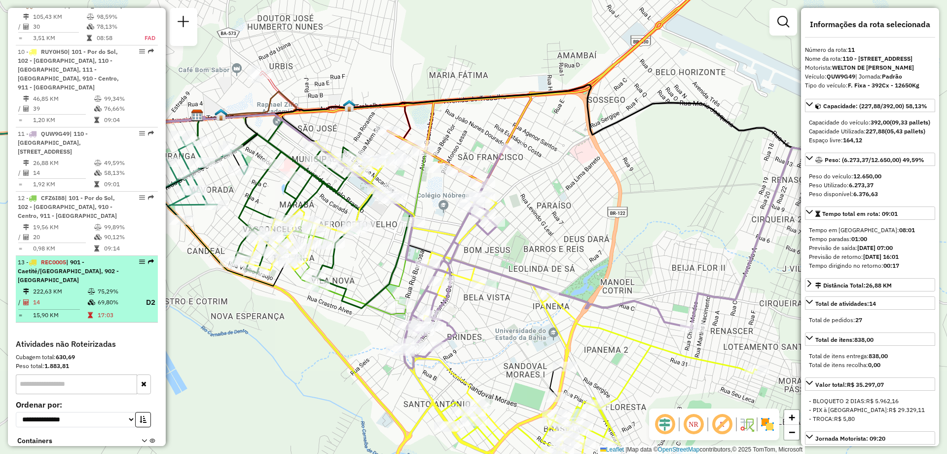
click at [91, 294] on icon at bounding box center [91, 291] width 7 height 6
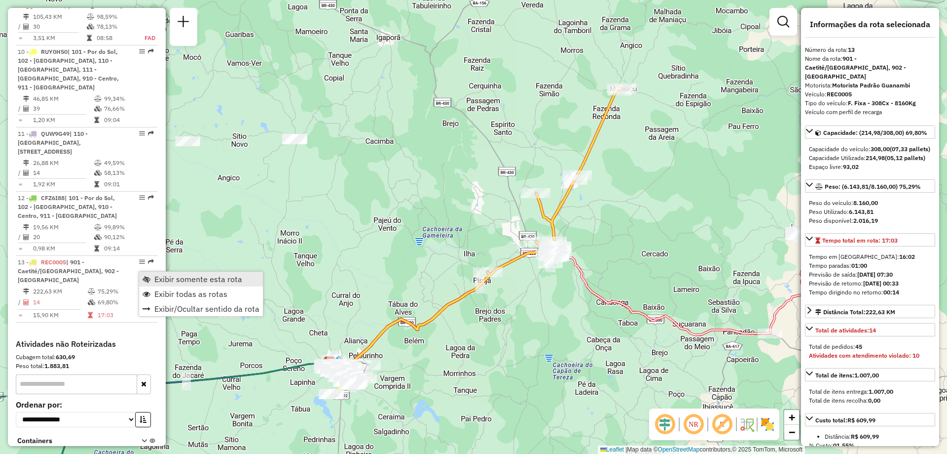
click at [172, 282] on span "Exibir somente esta rota" at bounding box center [198, 279] width 88 height 8
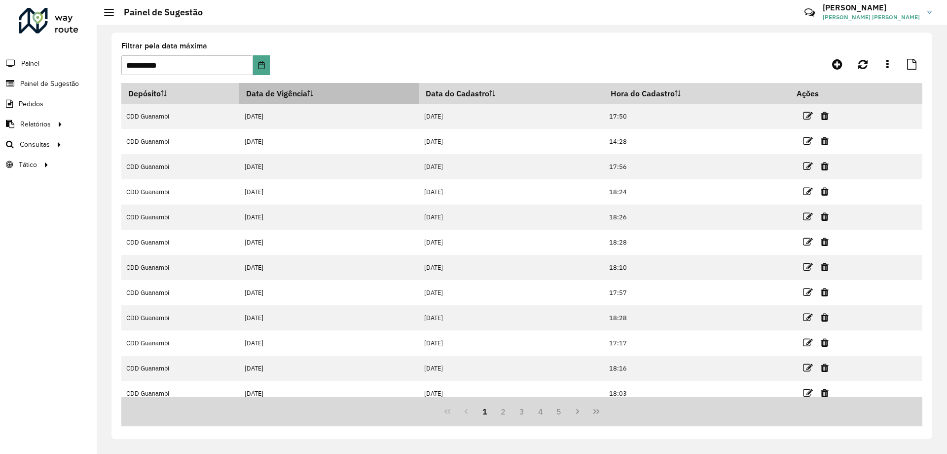
click at [313, 89] on sortalticon at bounding box center [310, 93] width 6 height 10
click at [313, 97] on sortamountupalticon at bounding box center [310, 93] width 6 height 10
click at [810, 115] on icon at bounding box center [808, 116] width 10 height 10
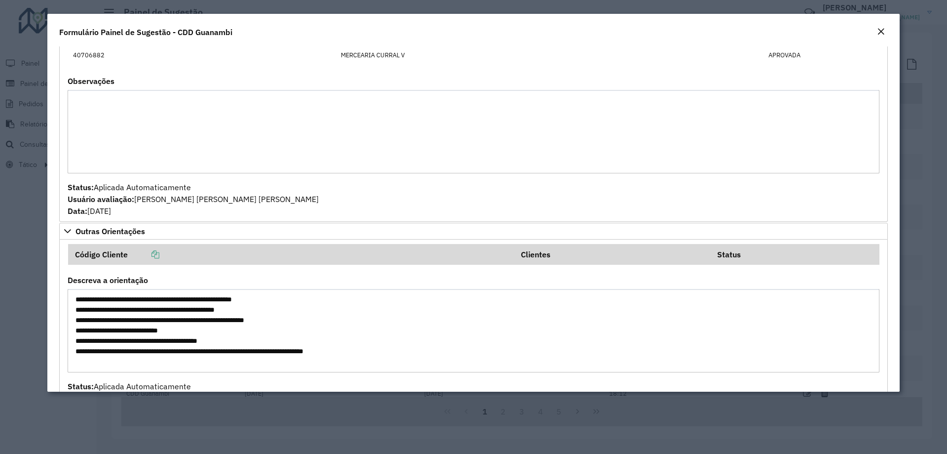
scroll to position [387, 0]
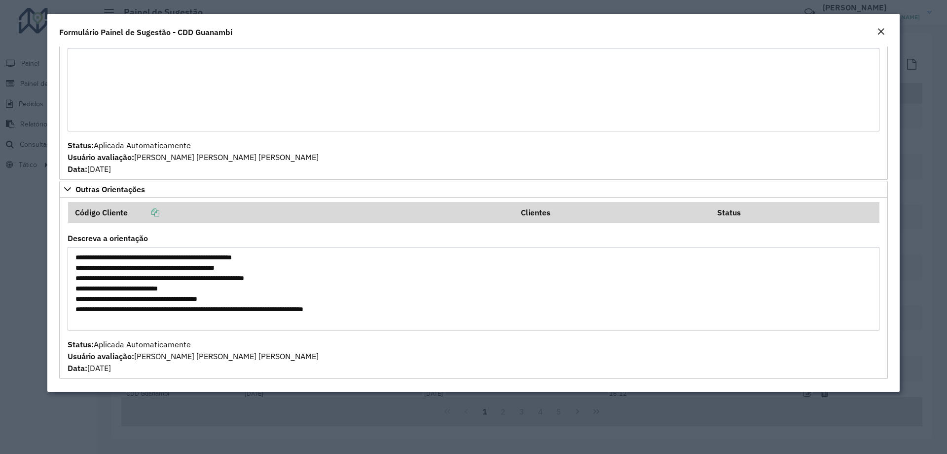
drag, startPoint x: 101, startPoint y: 258, endPoint x: 109, endPoint y: 258, distance: 7.9
click at [109, 258] on textarea "**********" at bounding box center [474, 288] width 812 height 83
click at [138, 262] on textarea "**********" at bounding box center [474, 288] width 812 height 83
drag, startPoint x: 113, startPoint y: 256, endPoint x: 279, endPoint y: 260, distance: 165.9
click at [279, 260] on textarea "**********" at bounding box center [474, 288] width 812 height 83
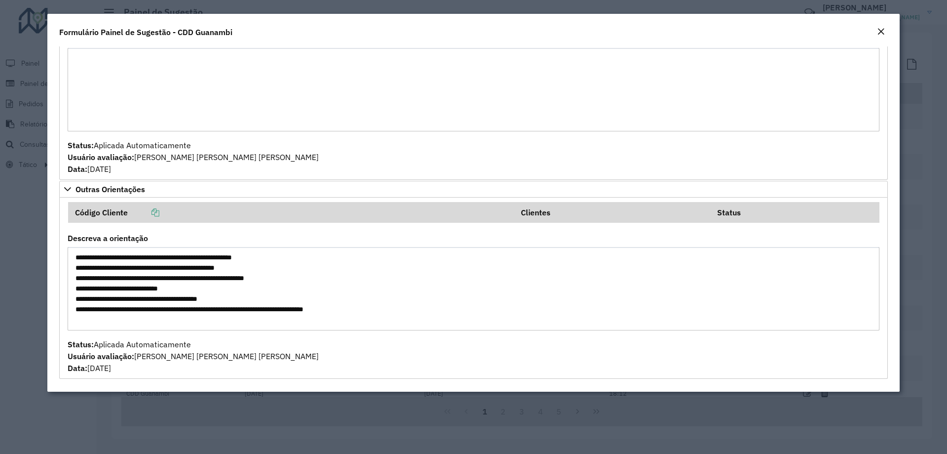
drag, startPoint x: 86, startPoint y: 272, endPoint x: 238, endPoint y: 270, distance: 152.0
click at [238, 270] on textarea "**********" at bounding box center [474, 288] width 812 height 83
drag, startPoint x: 99, startPoint y: 279, endPoint x: 235, endPoint y: 281, distance: 136.7
click at [235, 281] on textarea "**********" at bounding box center [474, 288] width 812 height 83
click at [153, 300] on textarea "**********" at bounding box center [474, 288] width 812 height 83
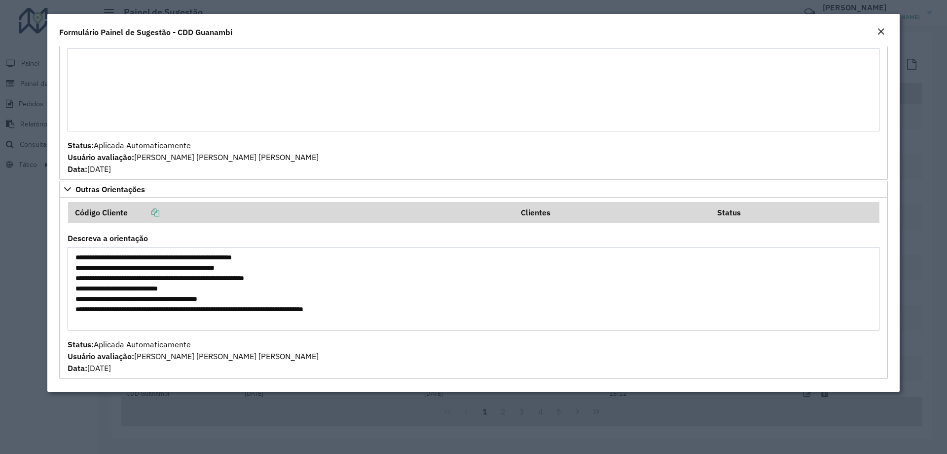
drag, startPoint x: 99, startPoint y: 279, endPoint x: 206, endPoint y: 279, distance: 107.6
click at [206, 279] on textarea "**********" at bounding box center [474, 288] width 812 height 83
click at [128, 294] on textarea "**********" at bounding box center [474, 288] width 812 height 83
drag, startPoint x: 91, startPoint y: 291, endPoint x: 160, endPoint y: 290, distance: 69.1
click at [160, 290] on textarea "**********" at bounding box center [474, 288] width 812 height 83
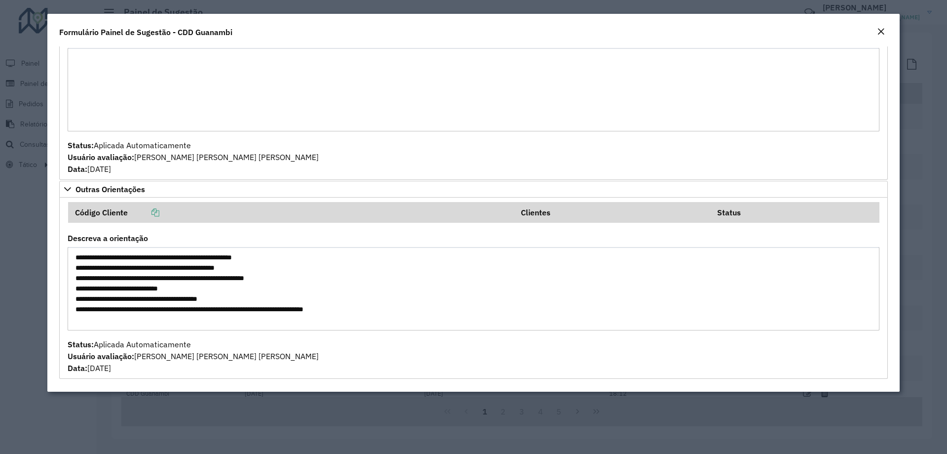
drag, startPoint x: 108, startPoint y: 304, endPoint x: 203, endPoint y: 303, distance: 95.2
click at [203, 303] on textarea "**********" at bounding box center [474, 288] width 812 height 83
drag, startPoint x: 109, startPoint y: 308, endPoint x: 361, endPoint y: 317, distance: 252.3
click at [361, 317] on textarea "**********" at bounding box center [474, 288] width 812 height 83
